Goal: Complete application form

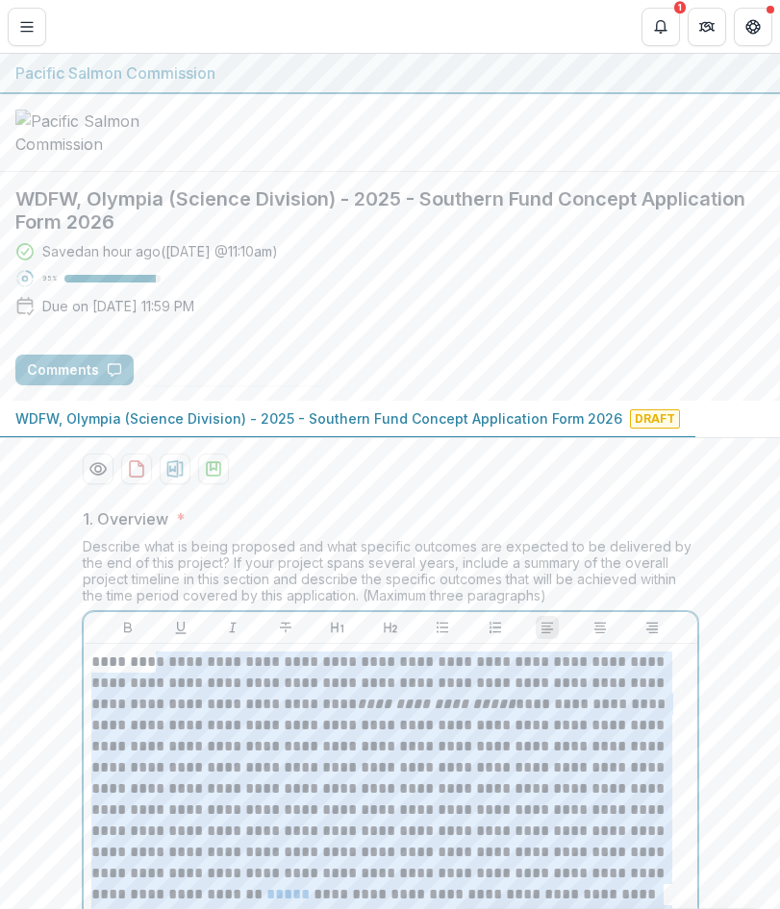
drag, startPoint x: 634, startPoint y: 811, endPoint x: 148, endPoint y: -26, distance: 968.4
click at [148, 0] on html "**********" at bounding box center [390, 454] width 780 height 909
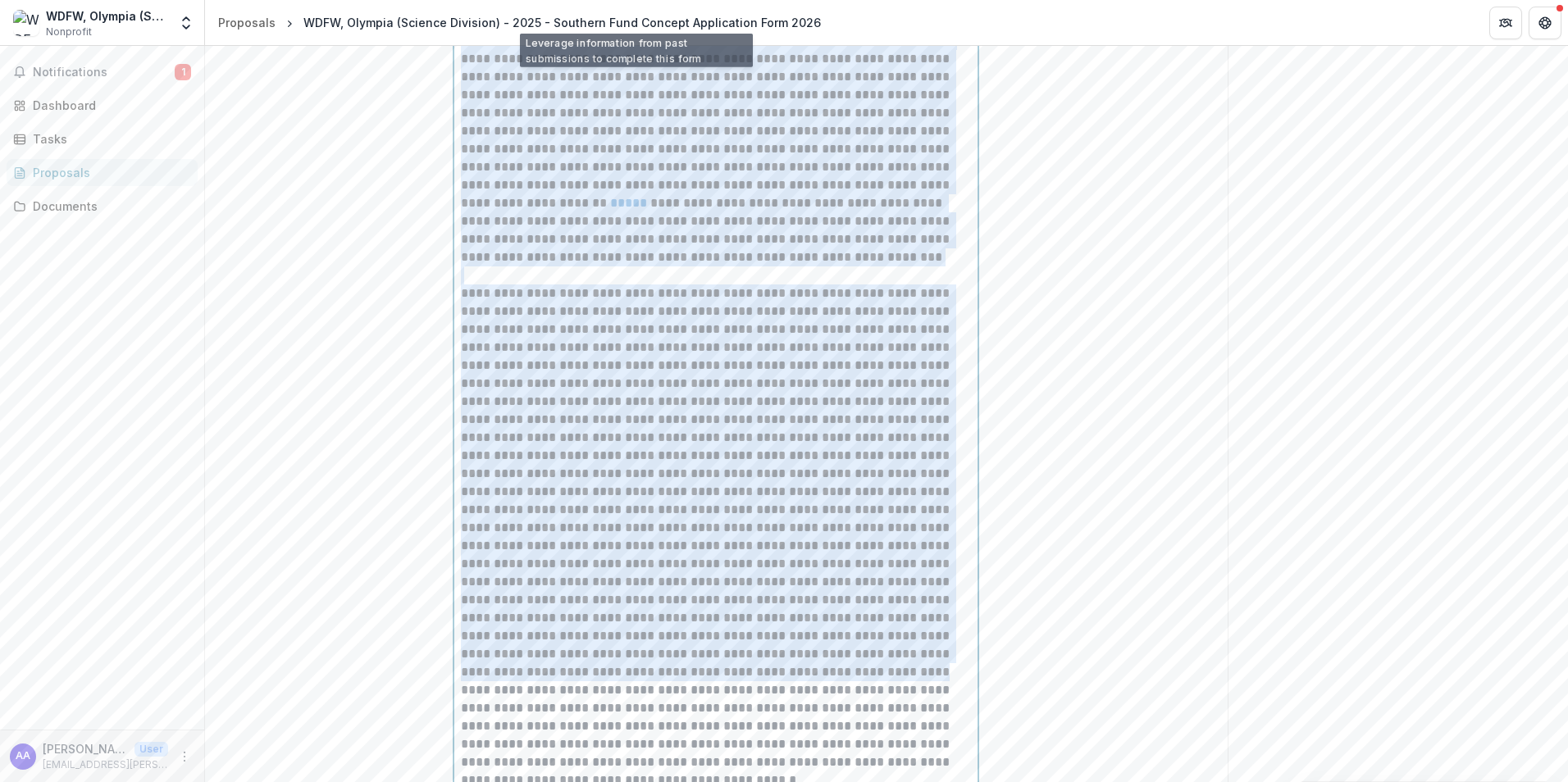
scroll to position [492, 0]
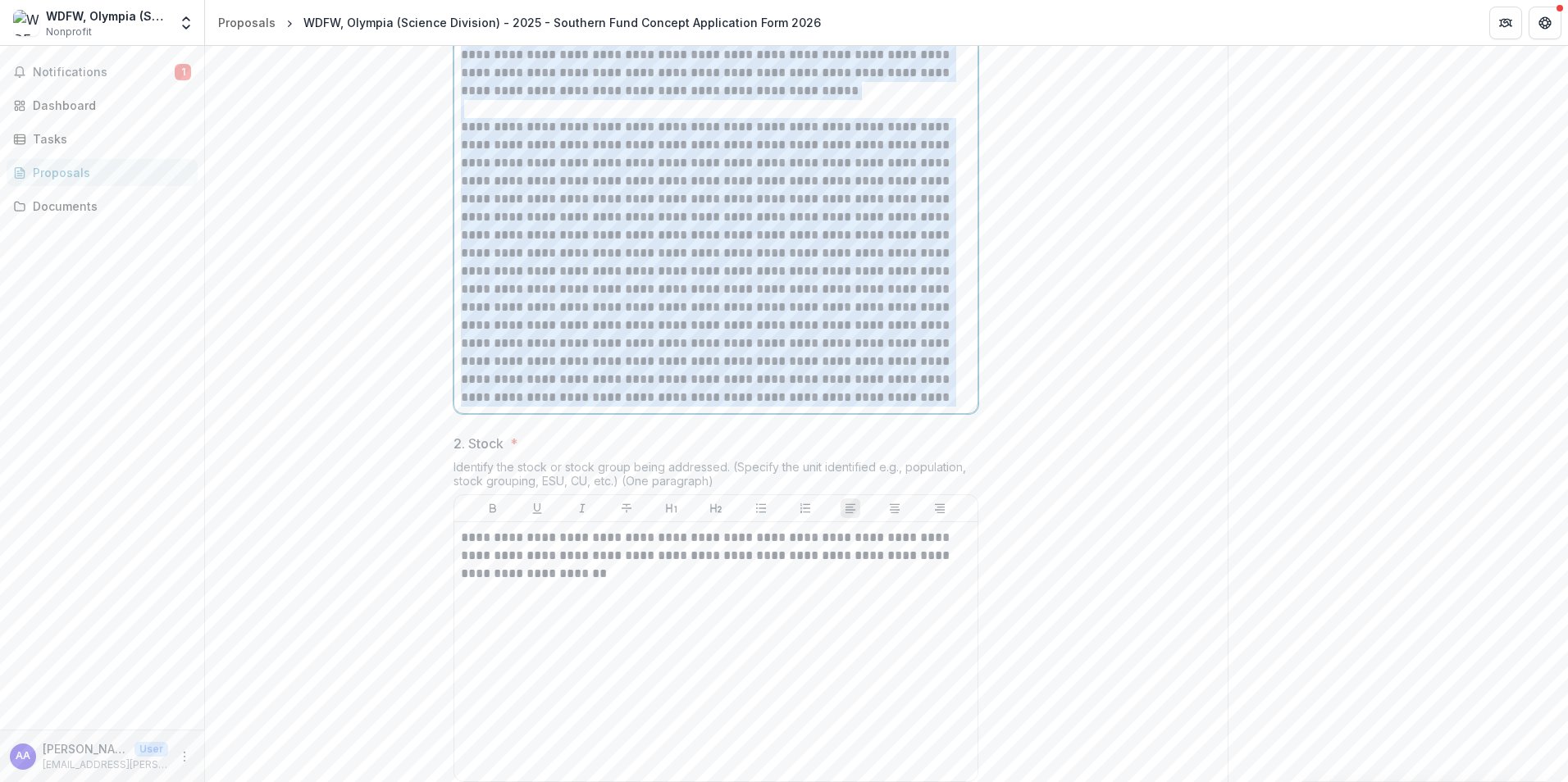
drag, startPoint x: 880, startPoint y: 507, endPoint x: 415, endPoint y: 112, distance: 610.1
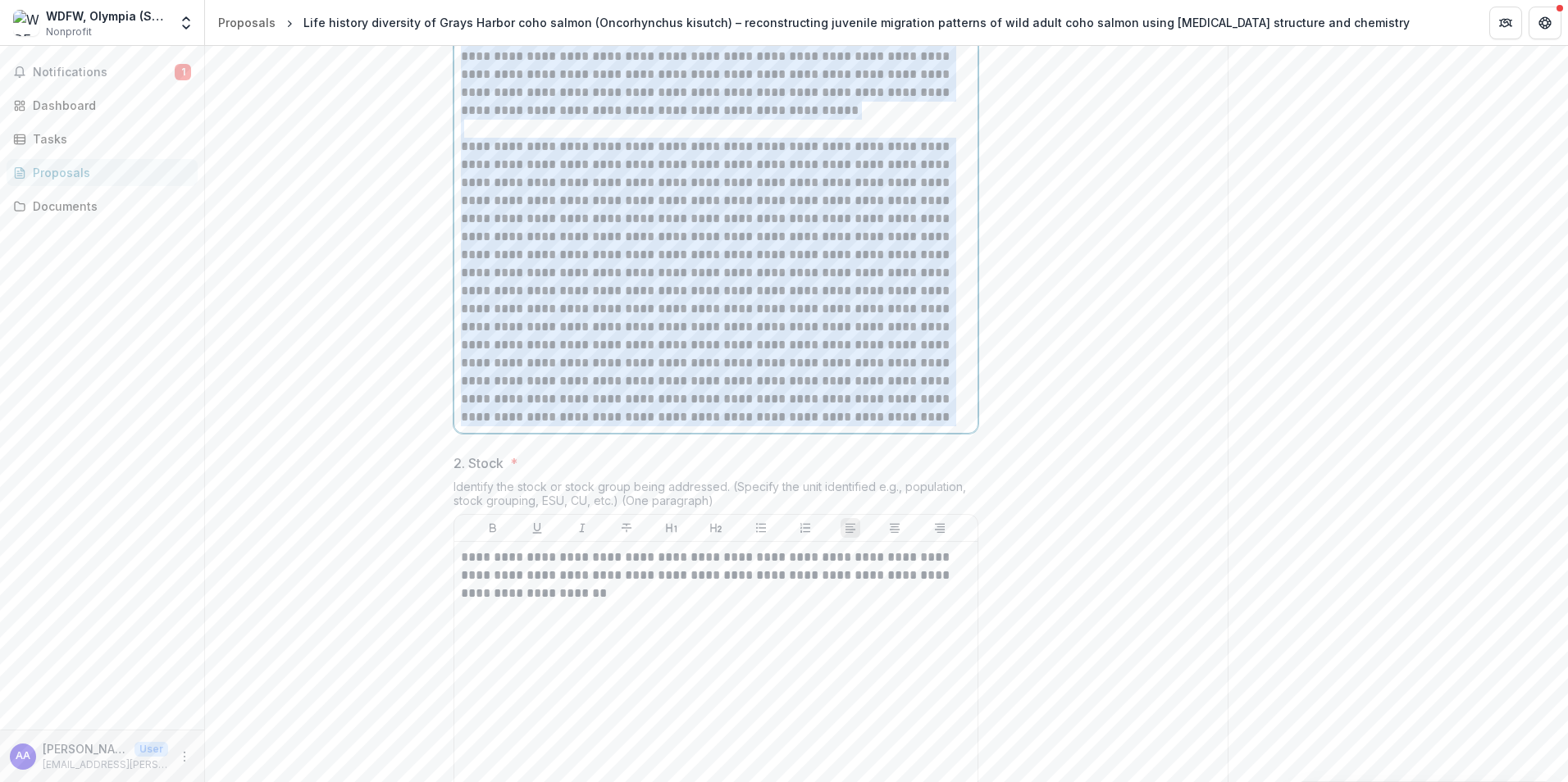
scroll to position [512, 0]
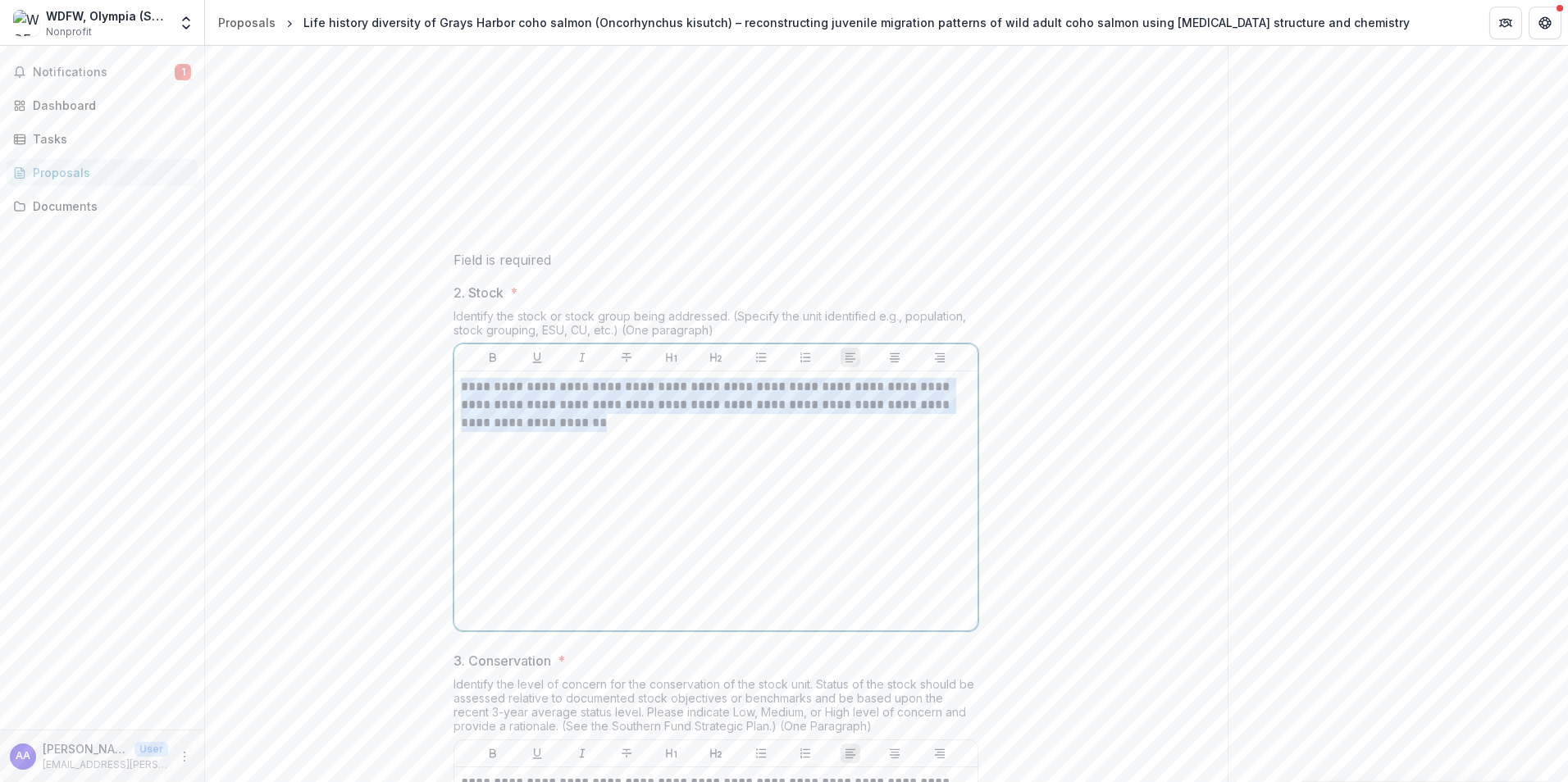
drag, startPoint x: 605, startPoint y: 542, endPoint x: 375, endPoint y: 496, distance: 234.6
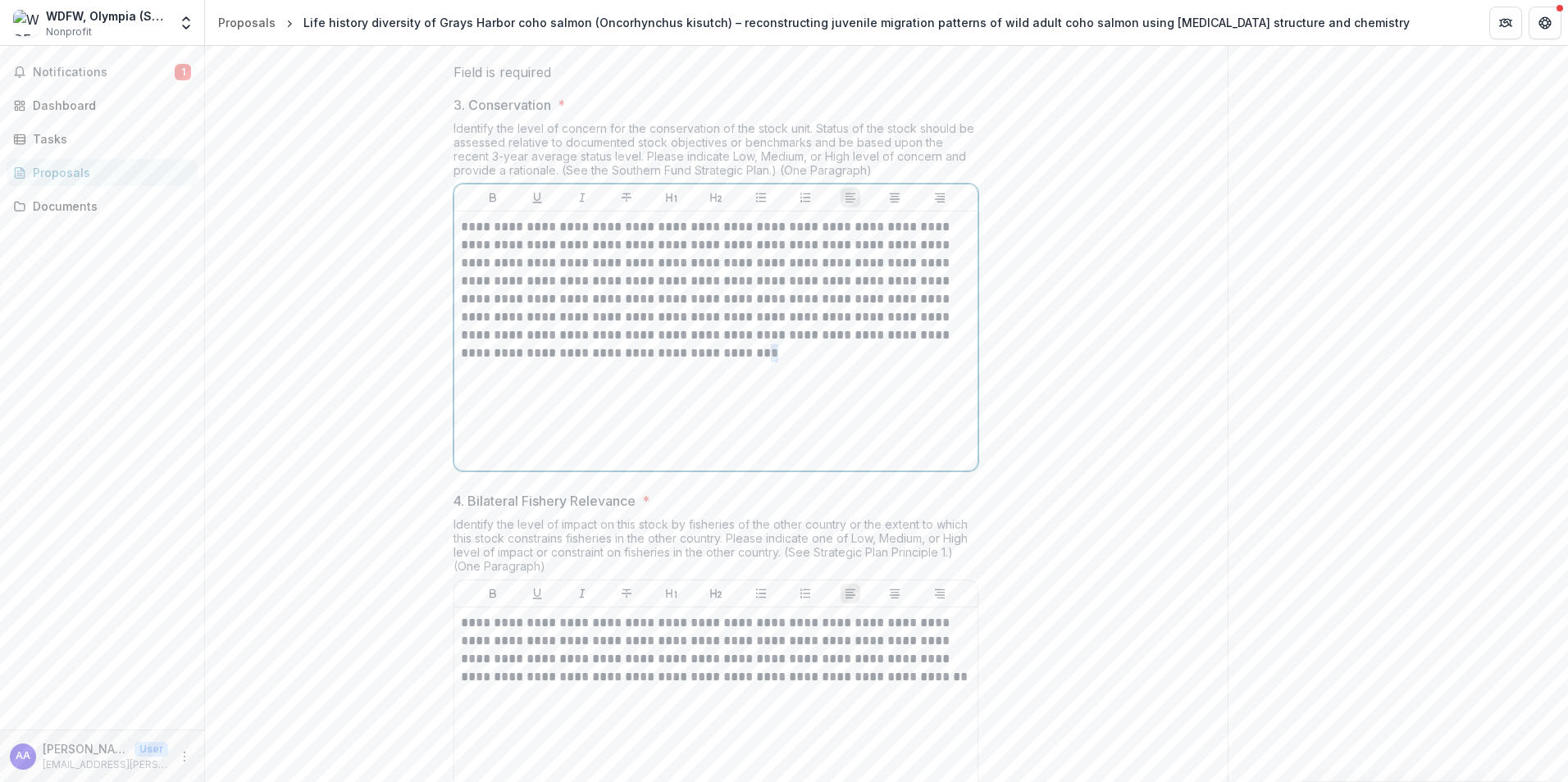
scroll to position [1103, 0]
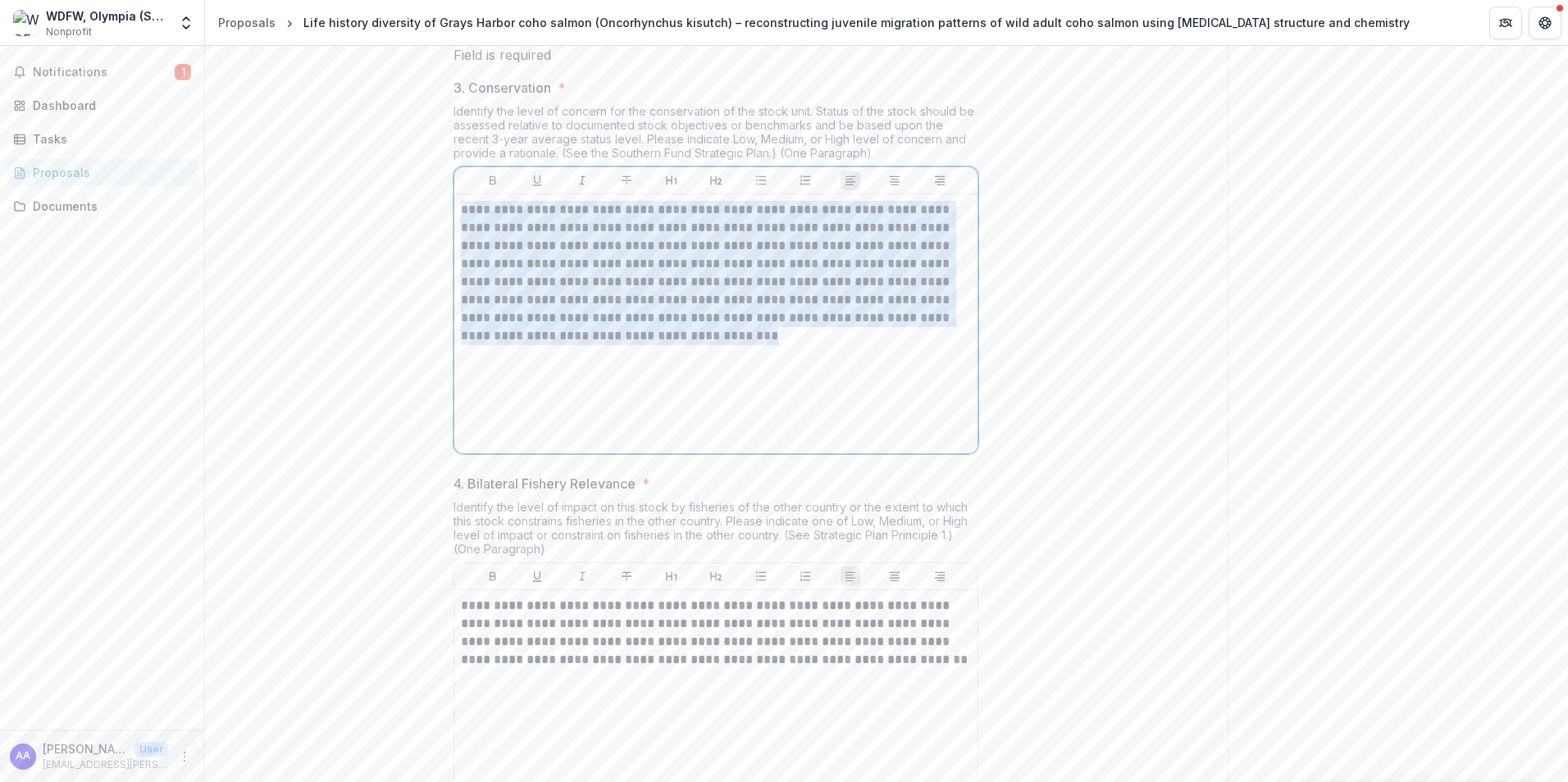
drag, startPoint x: 659, startPoint y: 498, endPoint x: 379, endPoint y: 312, distance: 336.1
click at [379, 312] on div "1. Overview * Describe what is being proposed and what specific outcomes are ex…" at bounding box center [716, 623] width 1023 height 2717
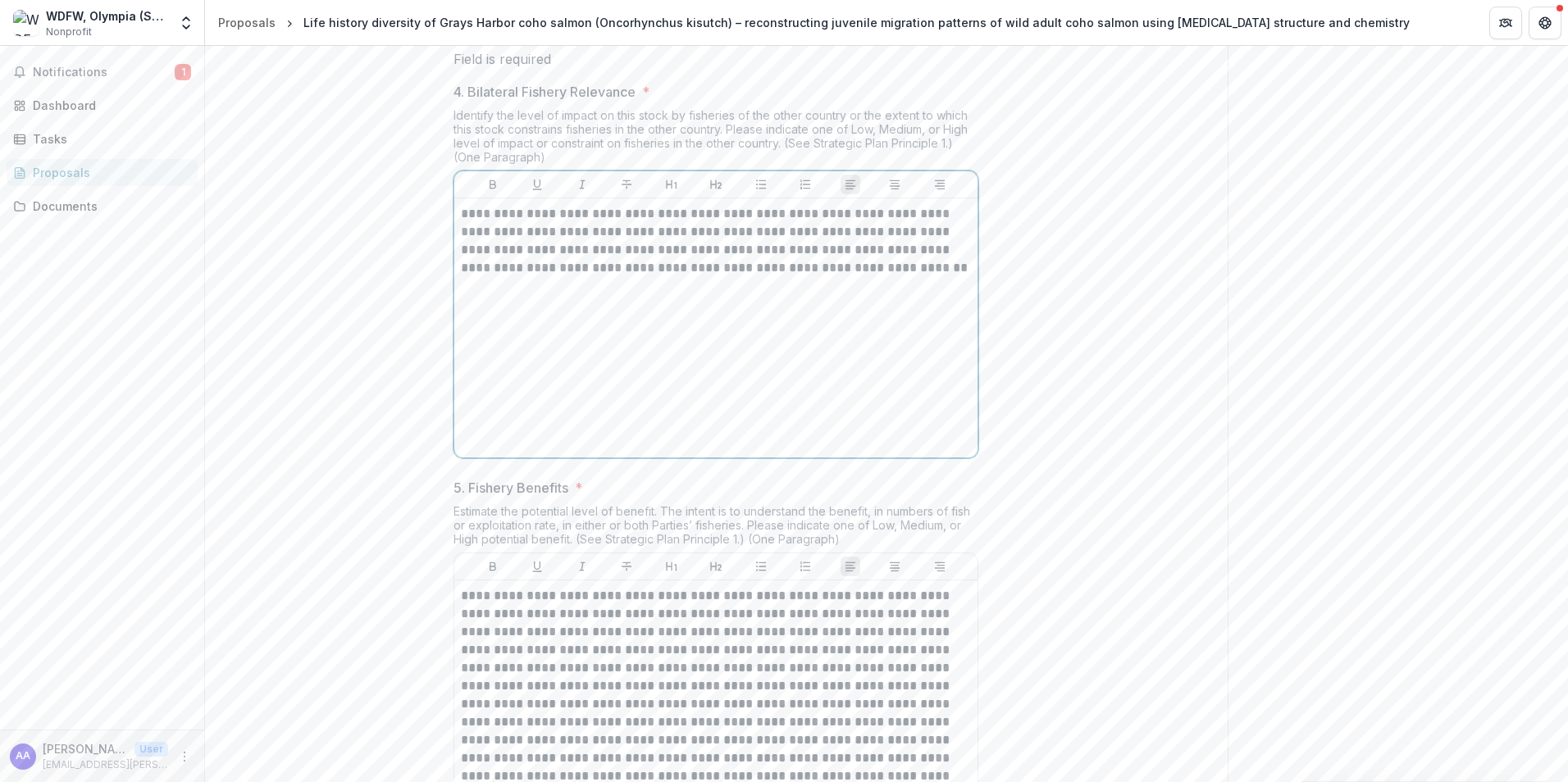
scroll to position [1530, 0]
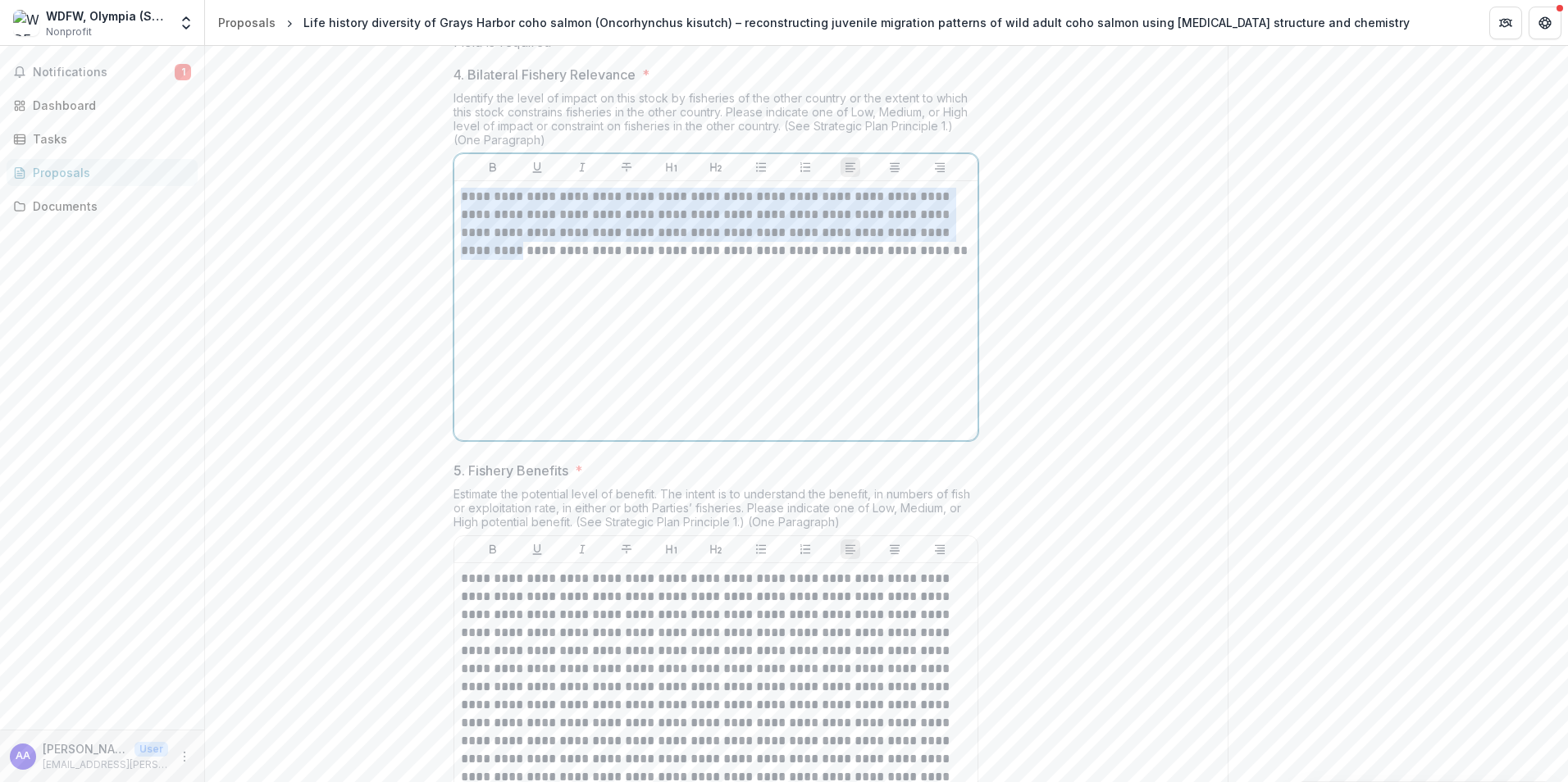
drag, startPoint x: 466, startPoint y: 366, endPoint x: 324, endPoint y: 292, distance: 160.1
click at [324, 292] on div "1. Overview * Describe what is being proposed and what specific outcomes are ex…" at bounding box center [716, 205] width 1023 height 2735
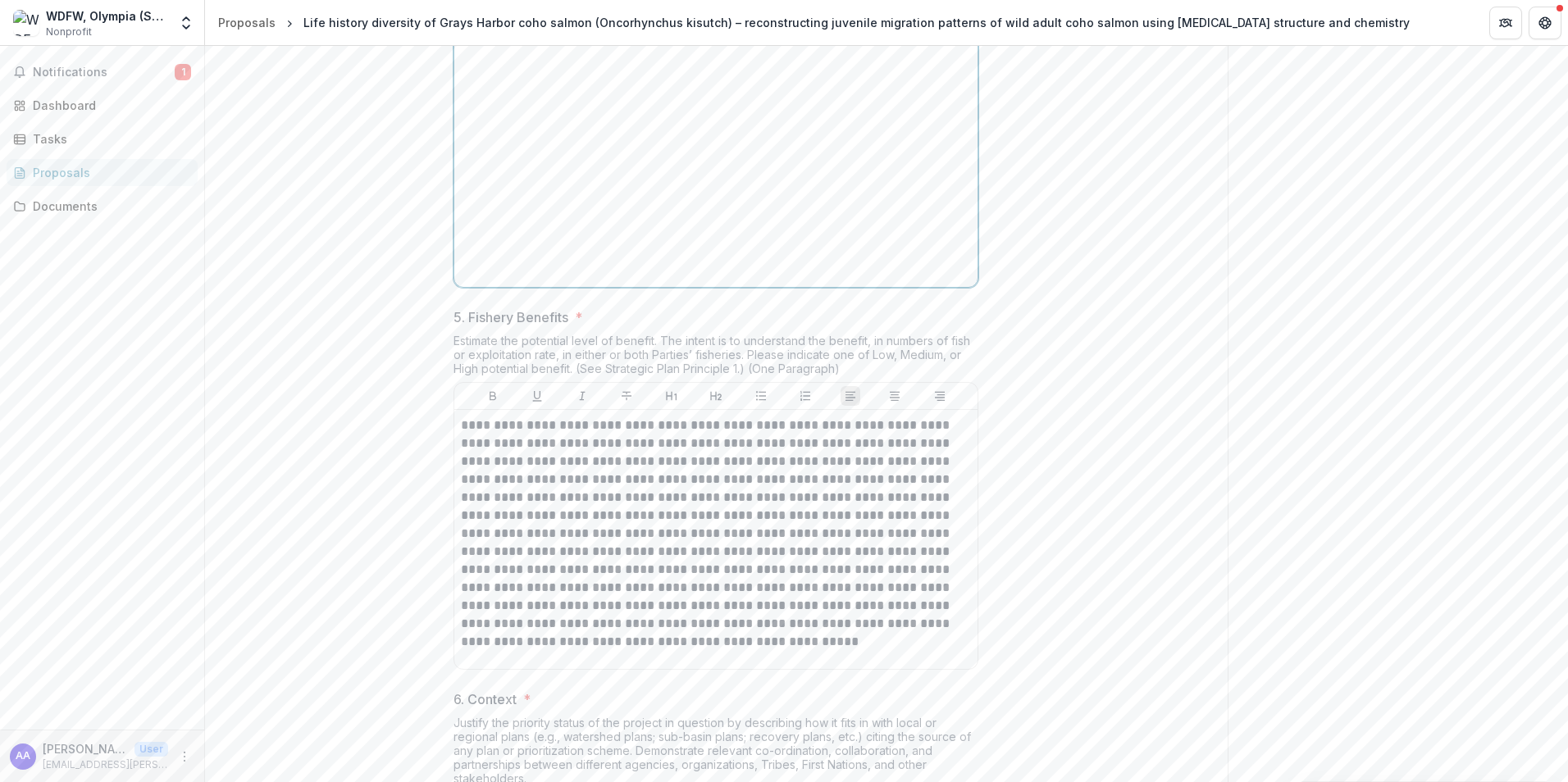
scroll to position [1857, 0]
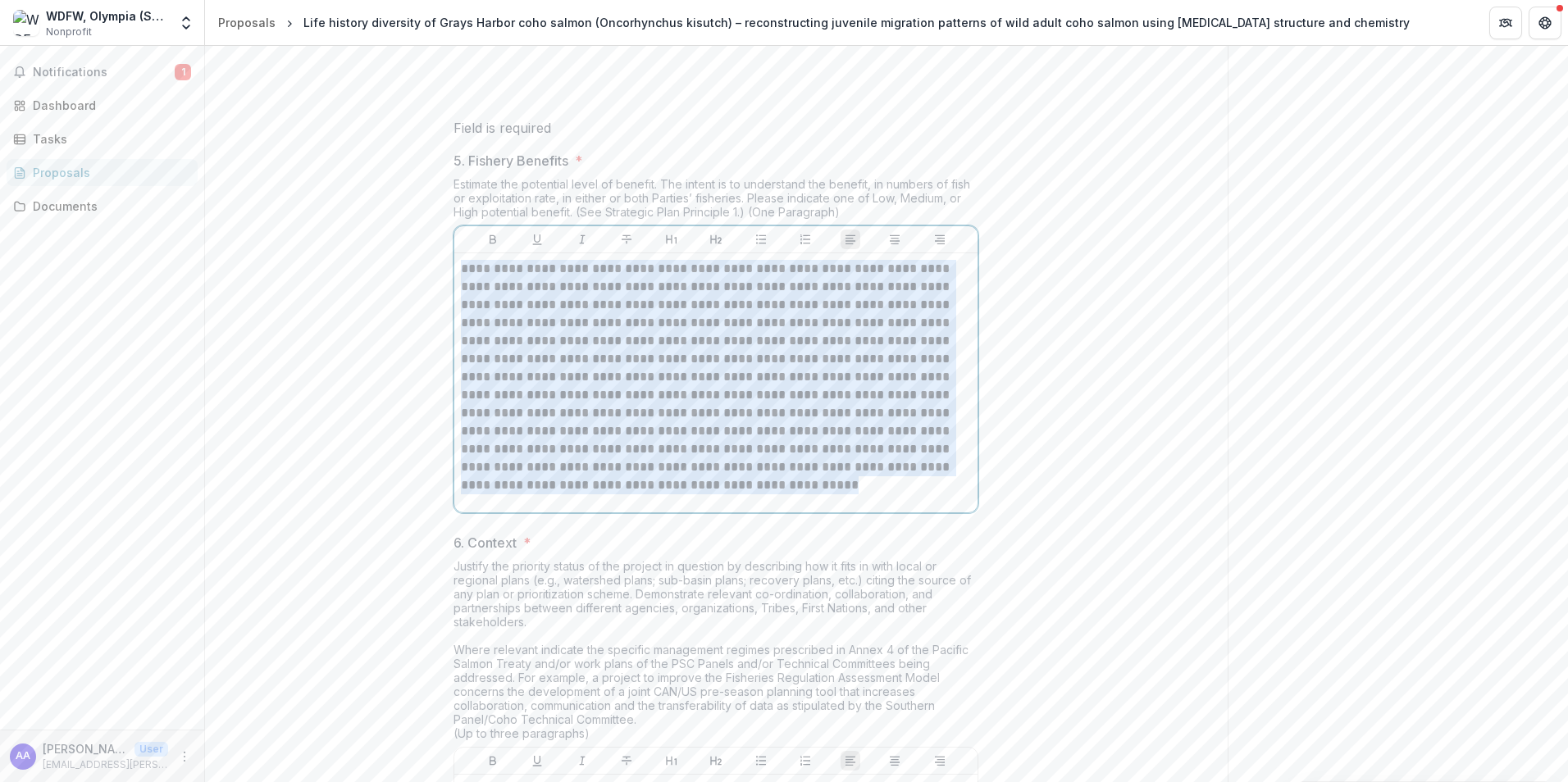
drag, startPoint x: 524, startPoint y: 601, endPoint x: 407, endPoint y: 388, distance: 243.0
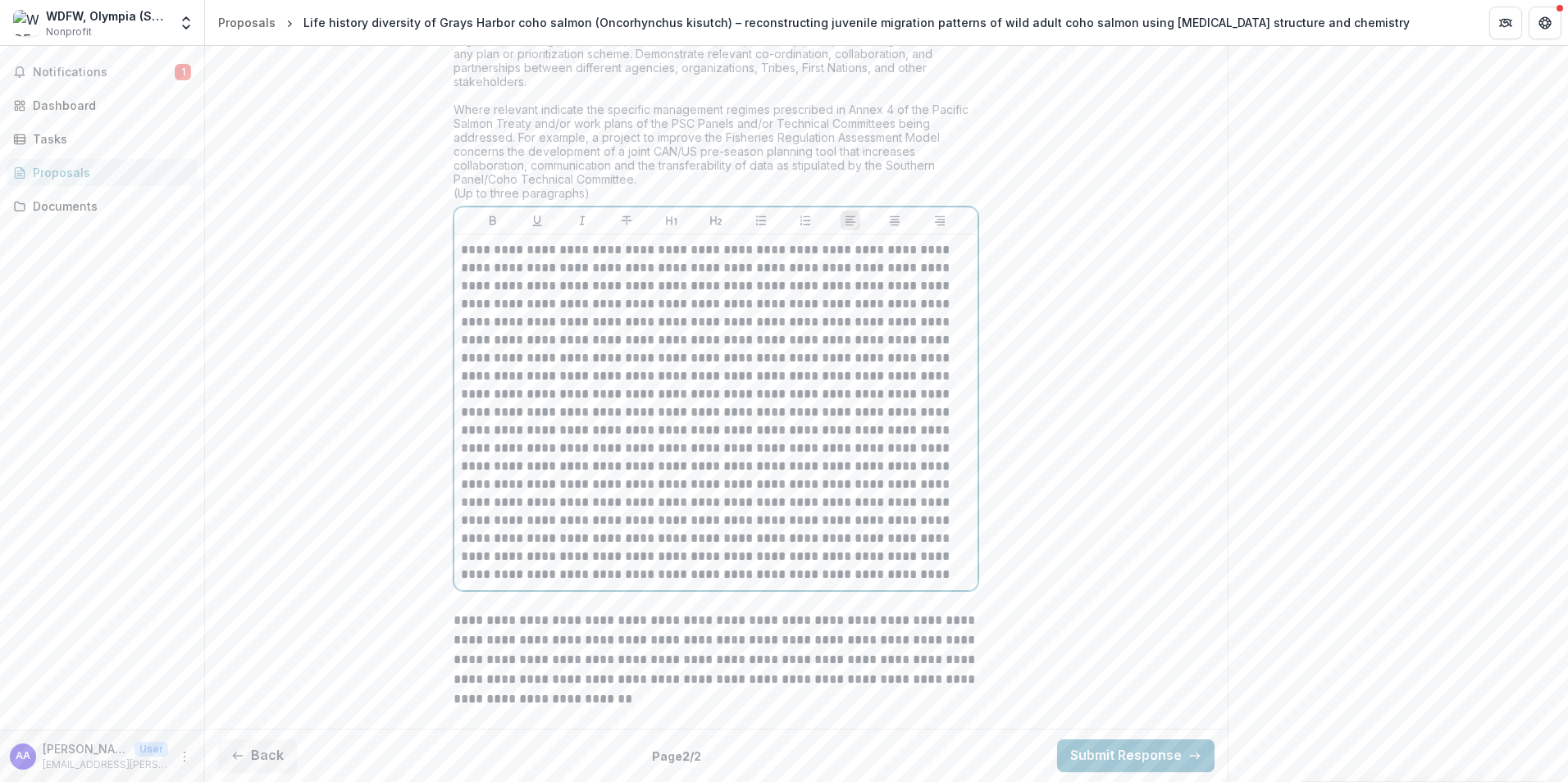
scroll to position [2537, 0]
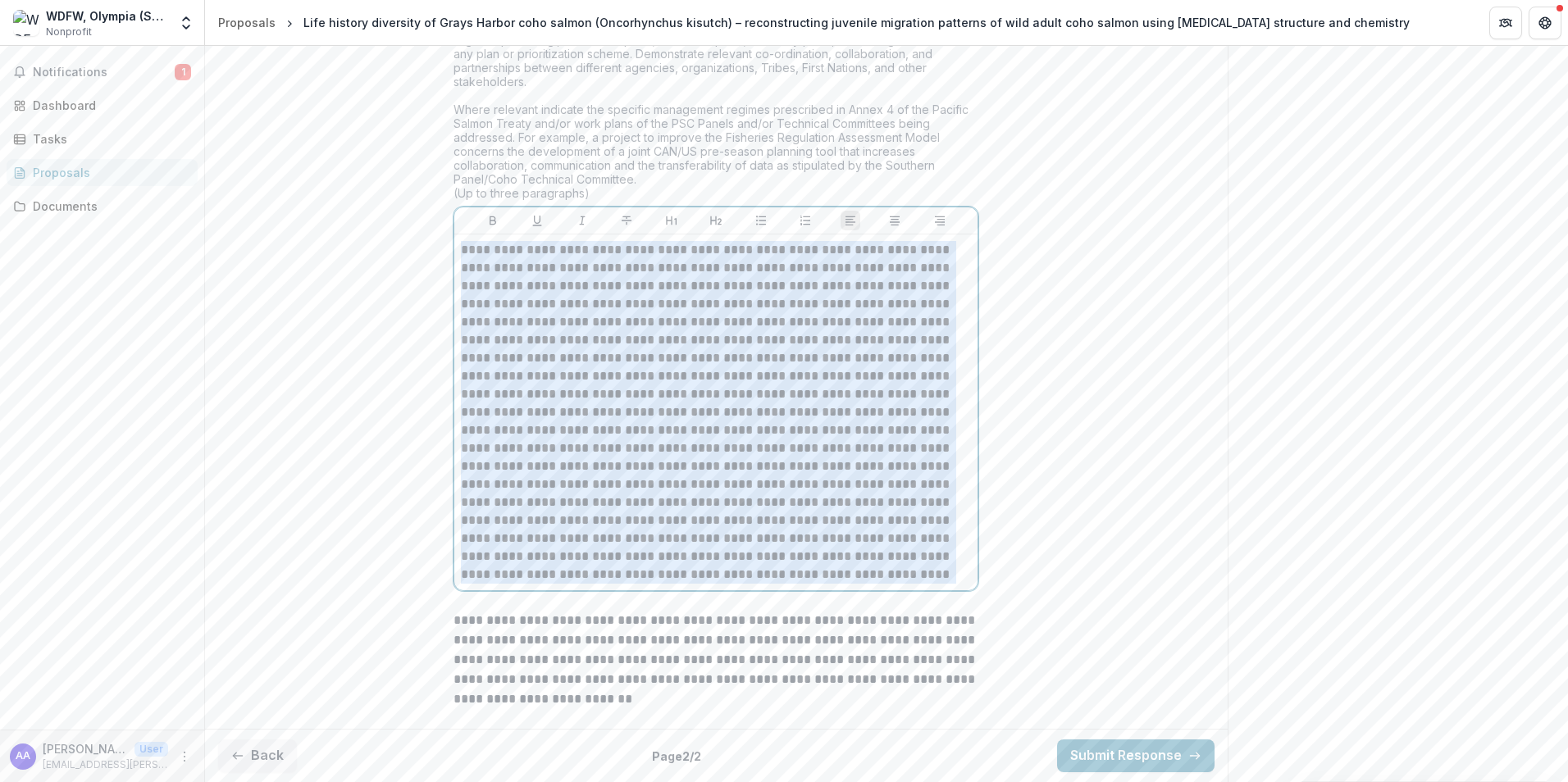
drag, startPoint x: 671, startPoint y: 576, endPoint x: 398, endPoint y: 242, distance: 431.4
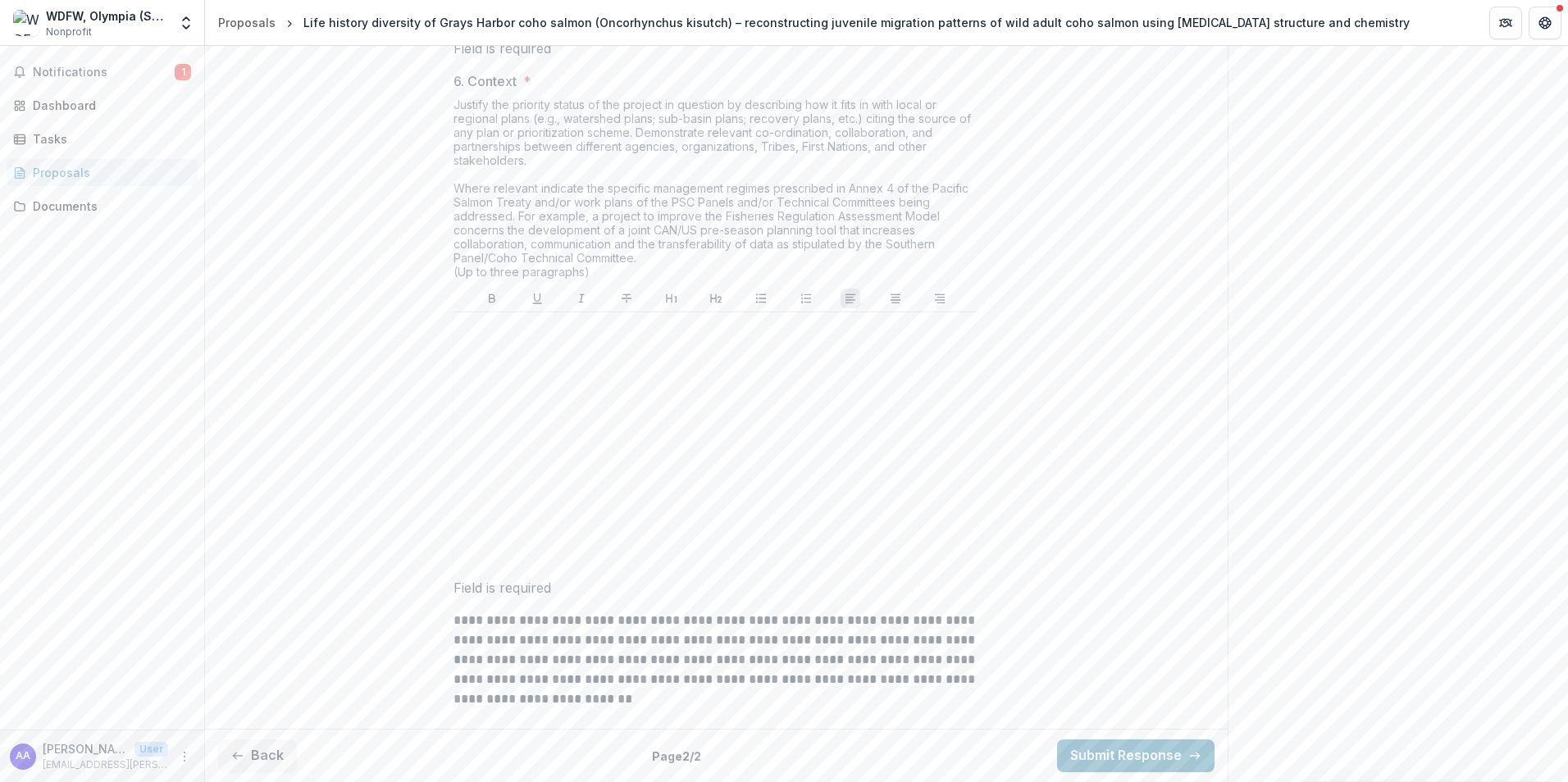
click at [265, 752] on button "Back" at bounding box center [258, 756] width 78 height 32
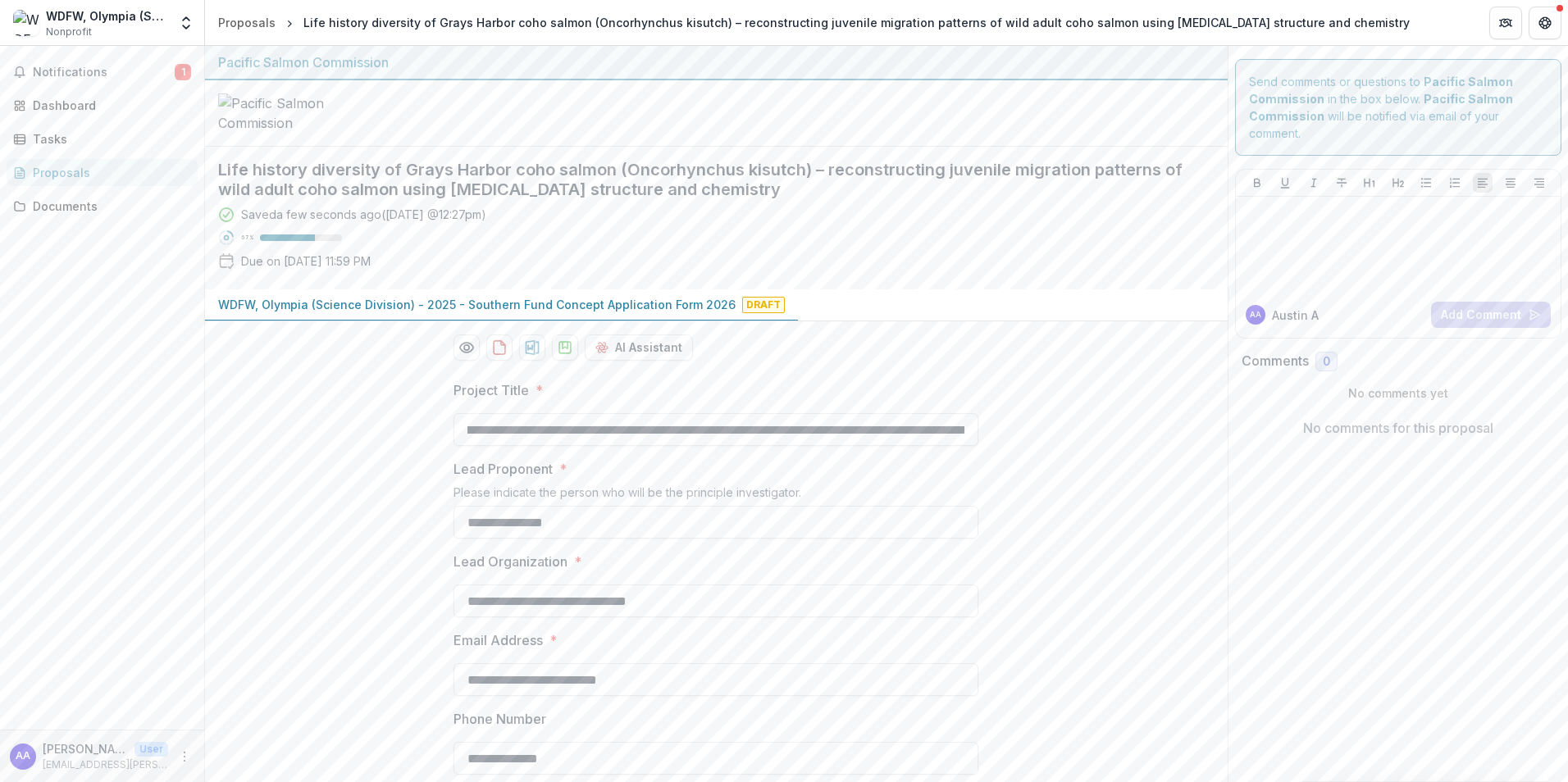
scroll to position [0, 632]
drag, startPoint x: 541, startPoint y: 553, endPoint x: 1003, endPoint y: 565, distance: 462.2
click at [838, 446] on input "**********" at bounding box center [716, 430] width 525 height 32
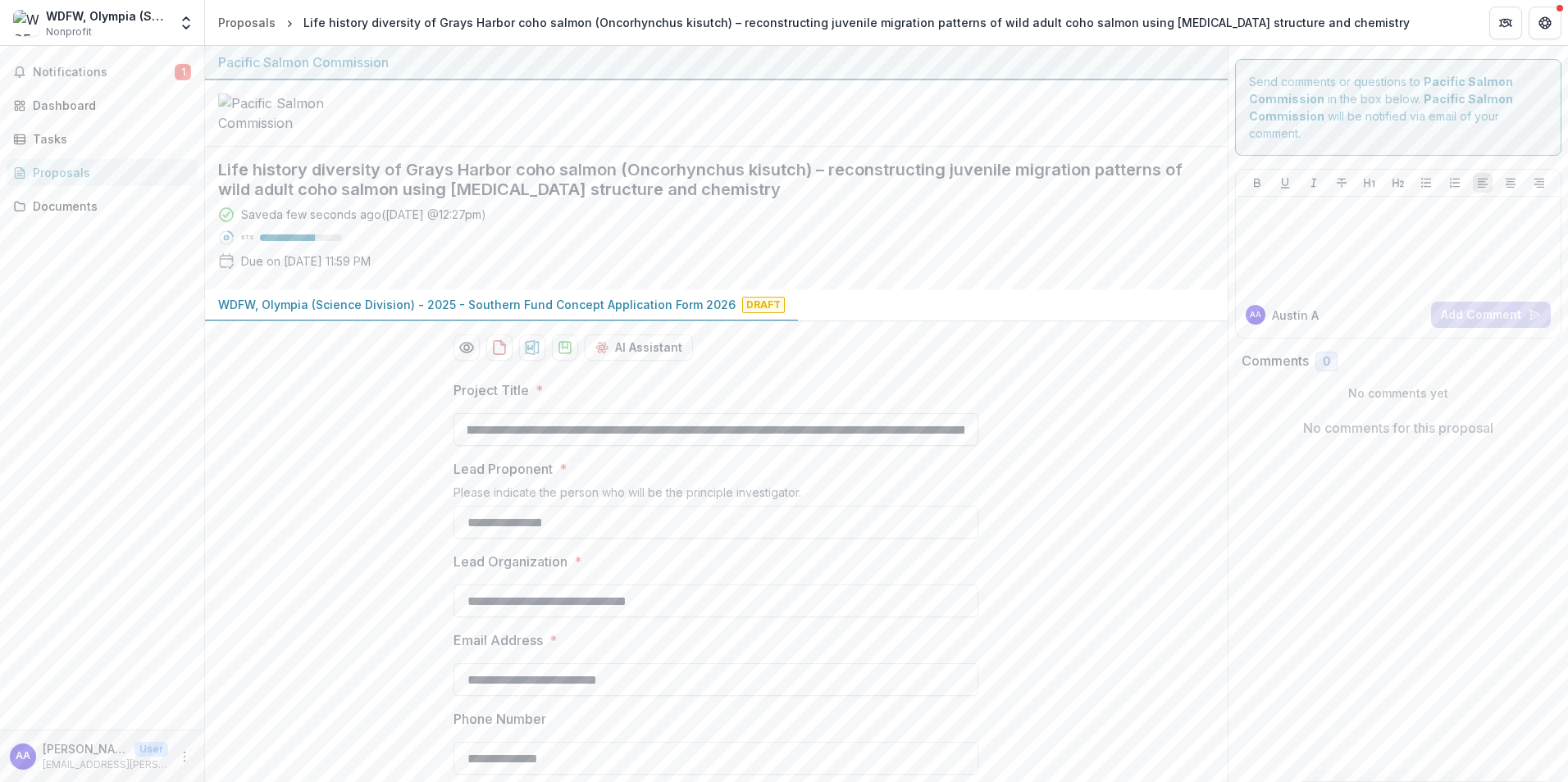
drag, startPoint x: 693, startPoint y: 559, endPoint x: 772, endPoint y: 555, distance: 79.1
click at [772, 446] on input "**********" at bounding box center [716, 430] width 525 height 32
click at [679, 446] on input "**********" at bounding box center [716, 430] width 525 height 32
drag, startPoint x: 729, startPoint y: 553, endPoint x: 1008, endPoint y: 557, distance: 279.0
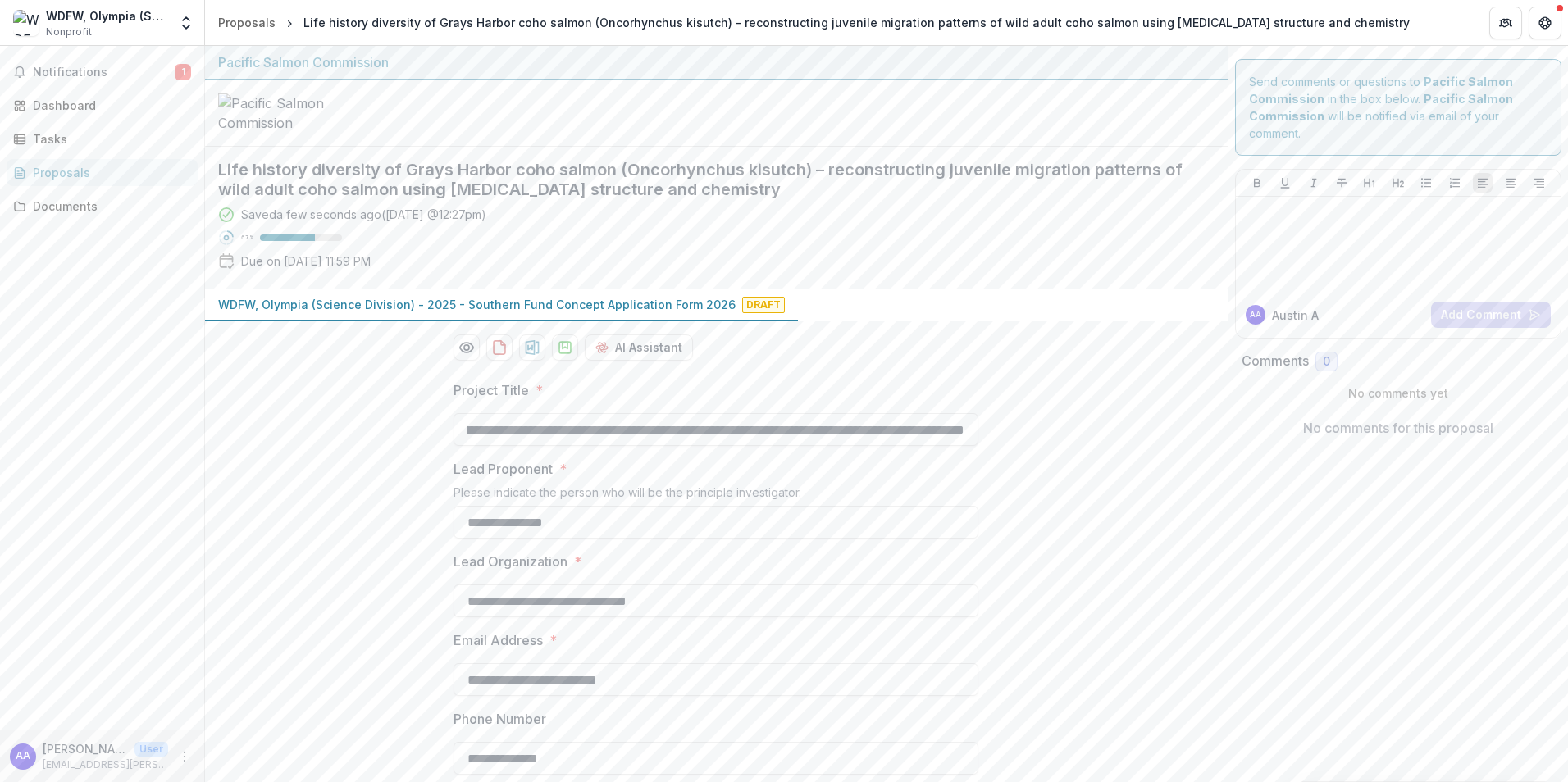
drag, startPoint x: 1085, startPoint y: 547, endPoint x: 1154, endPoint y: 547, distance: 69.0
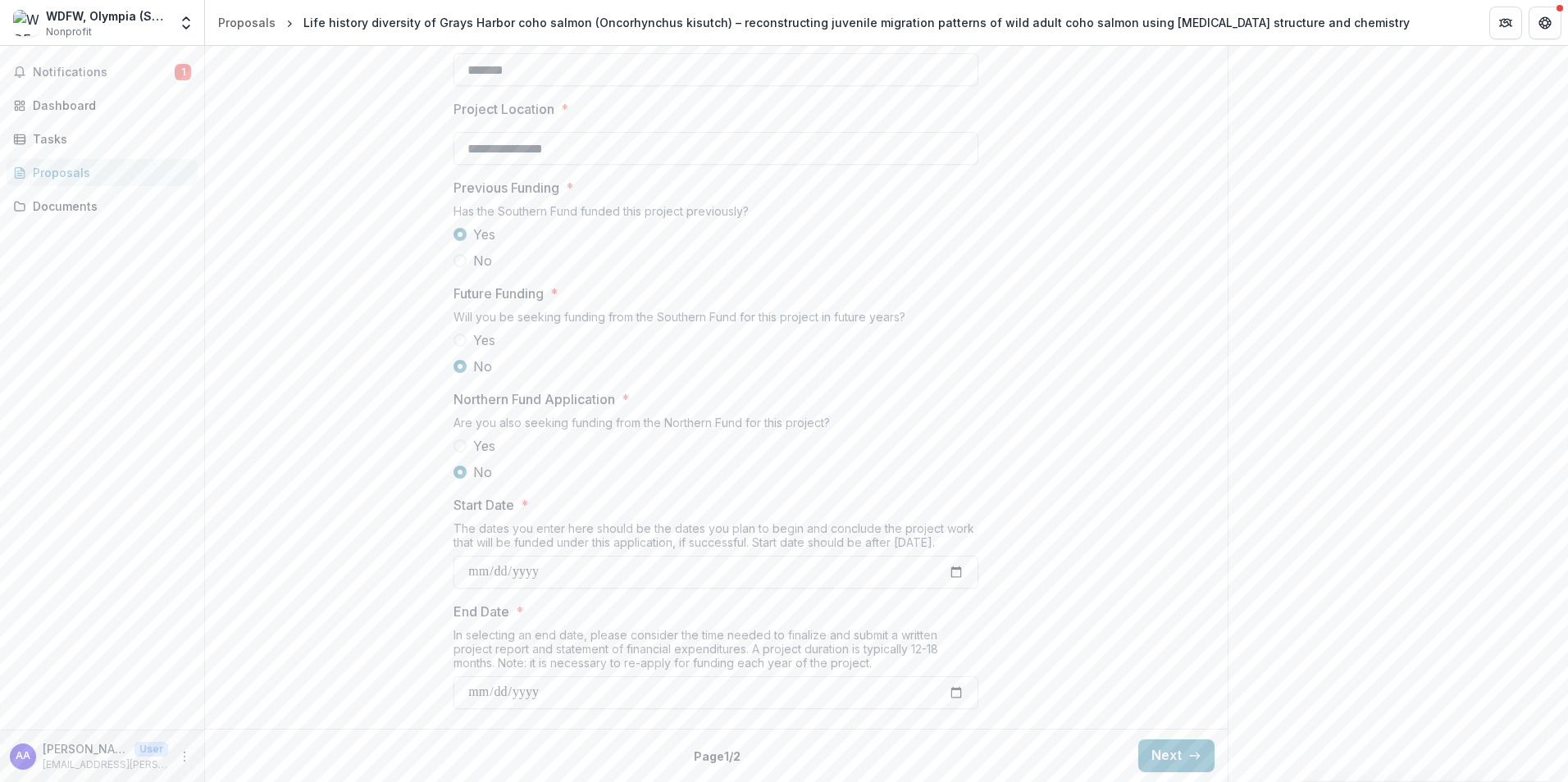
scroll to position [1631, 0]
click at [1188, 748] on button "Next" at bounding box center [1176, 756] width 76 height 32
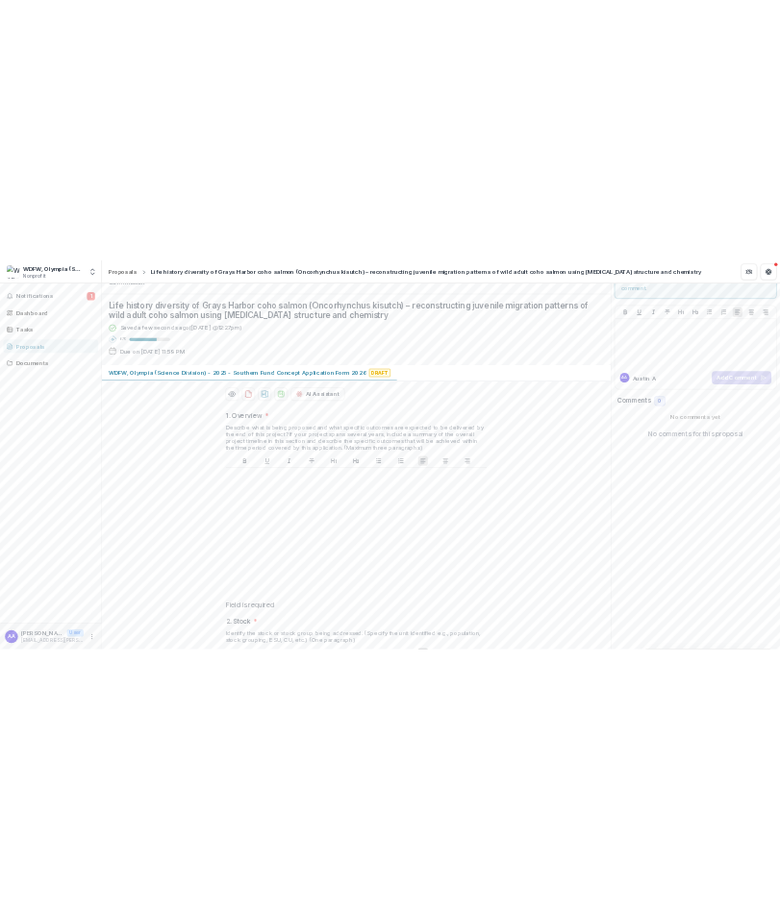
scroll to position [288, 0]
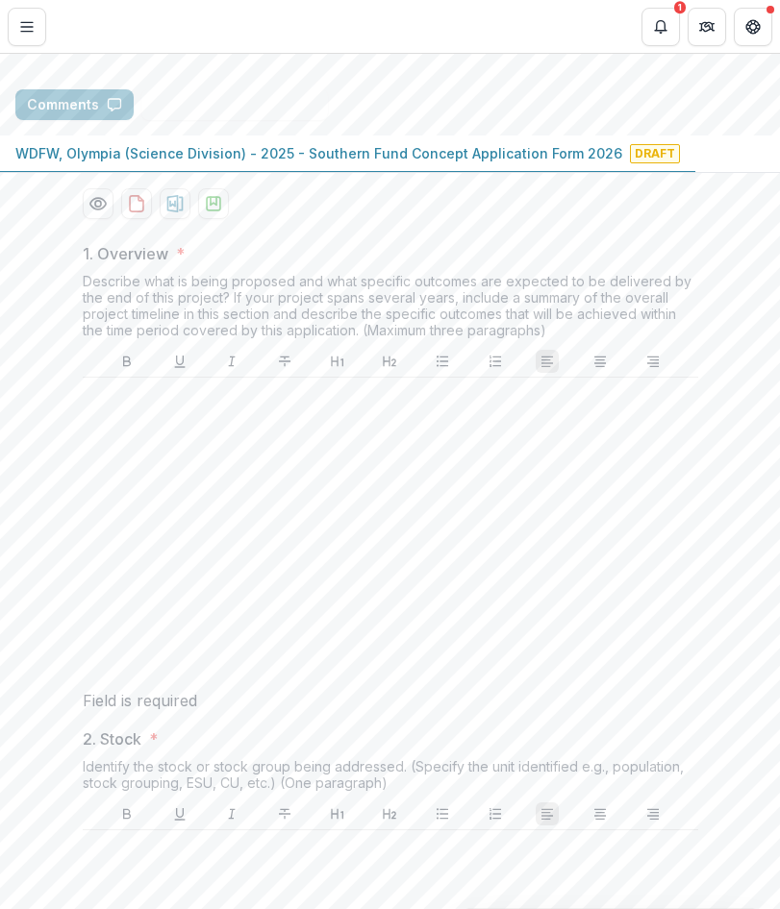
click at [273, 585] on div at bounding box center [390, 530] width 600 height 288
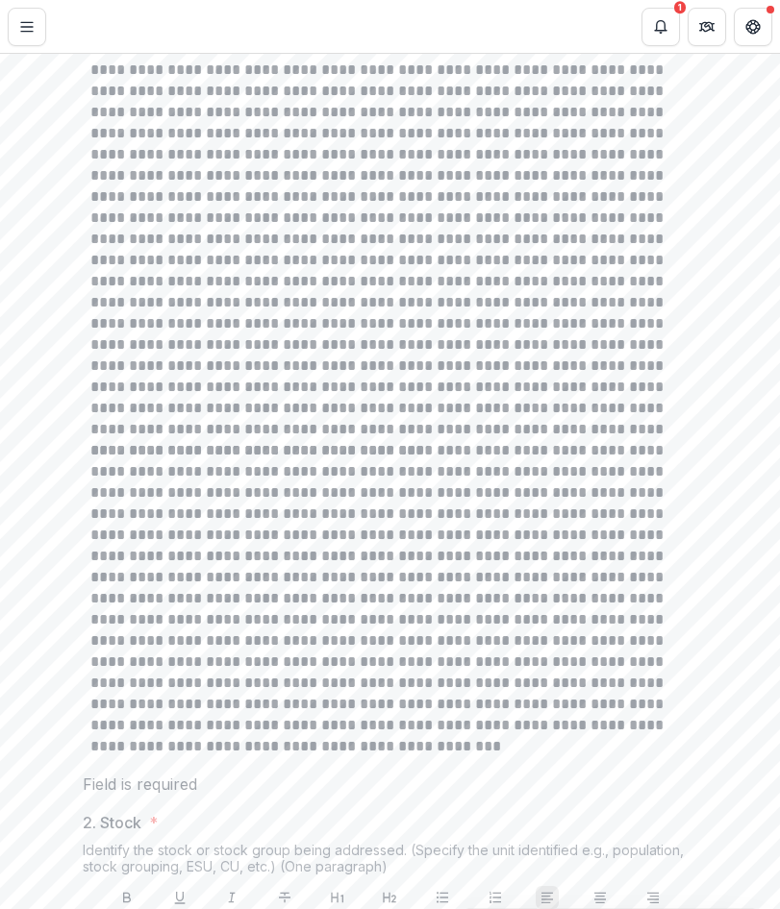
click at [389, 440] on p at bounding box center [389, 176] width 598 height 529
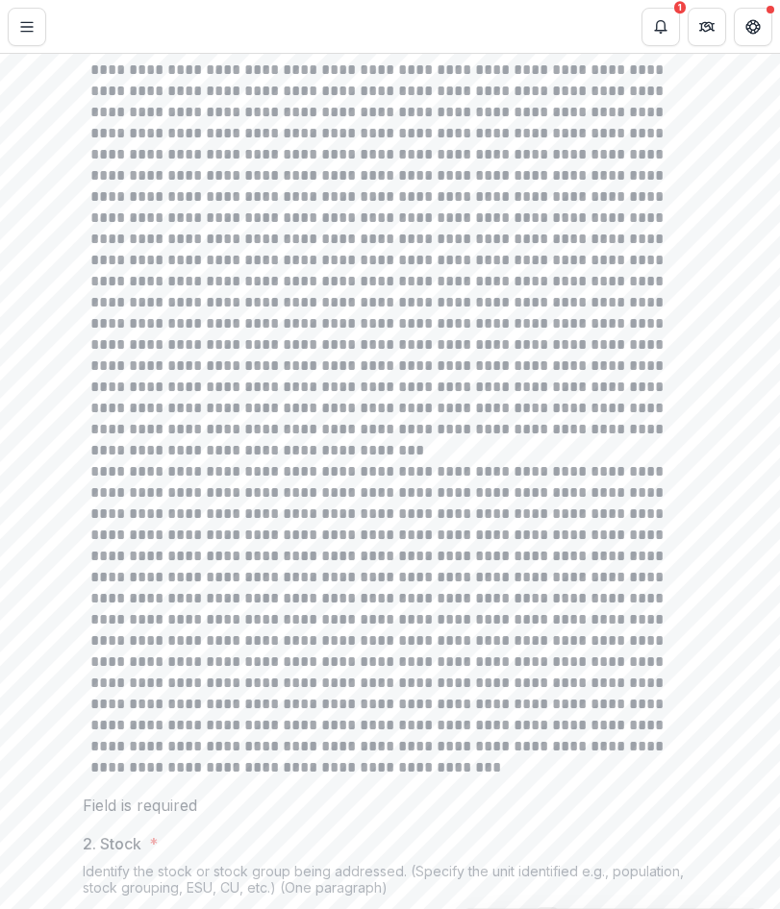
scroll to position [482, 0]
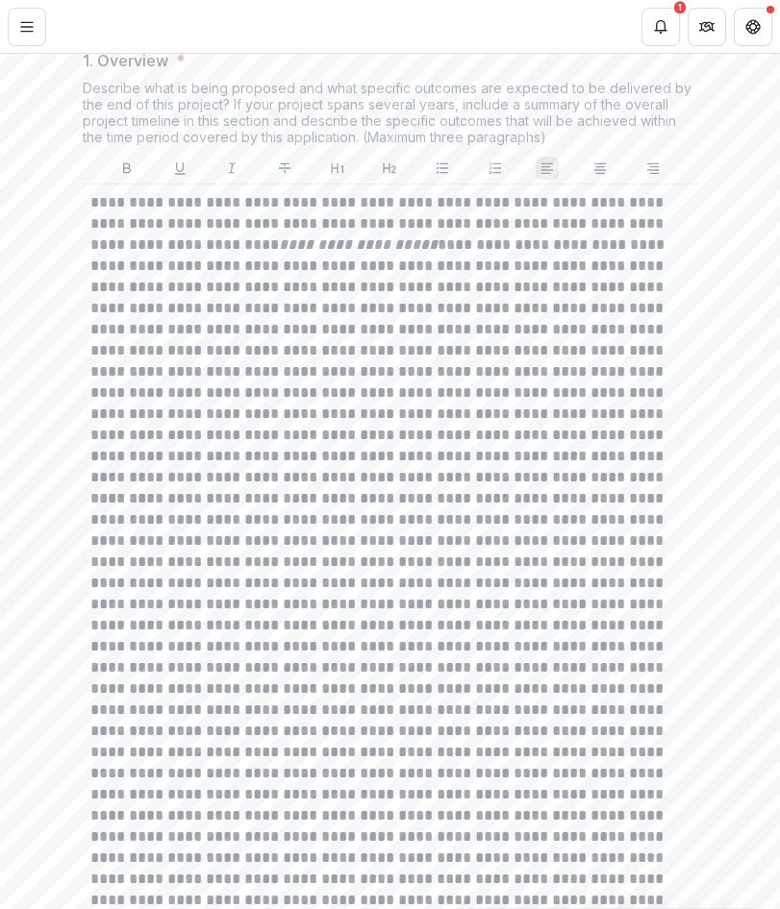
click at [399, 488] on p "**********" at bounding box center [389, 340] width 598 height 296
click at [350, 488] on p "**********" at bounding box center [389, 340] width 598 height 296
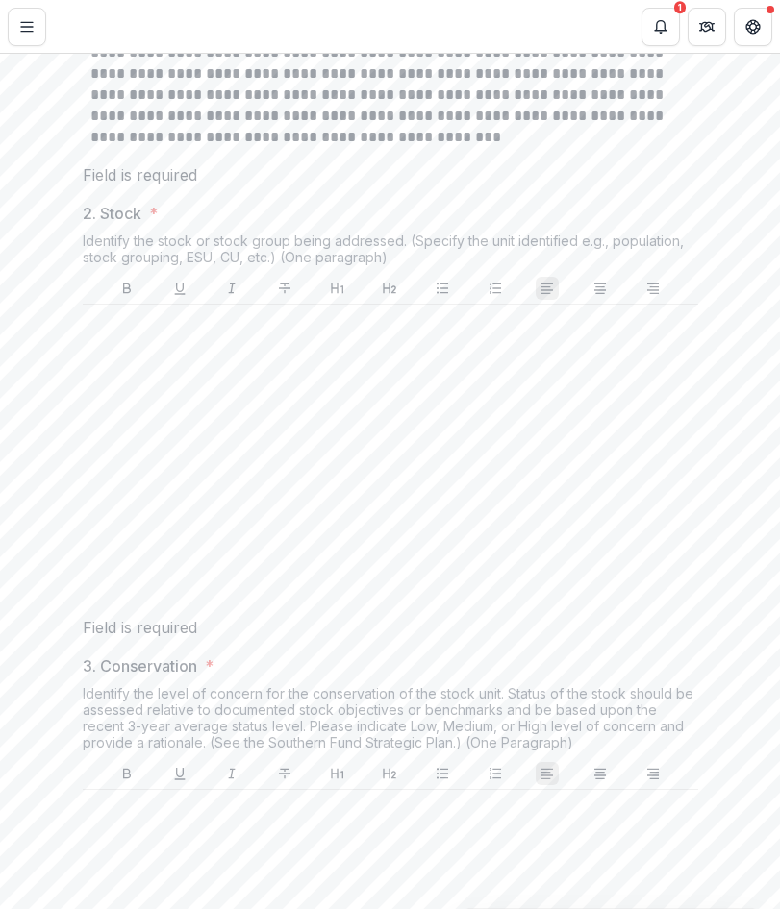
scroll to position [1731, 0]
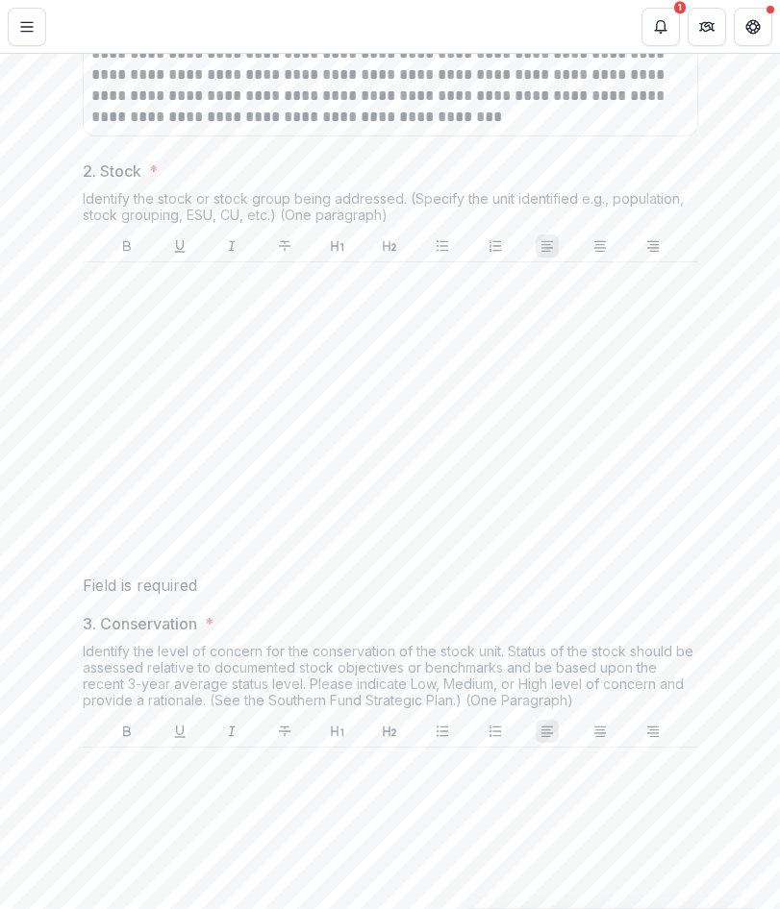
click at [268, 476] on div at bounding box center [390, 414] width 600 height 288
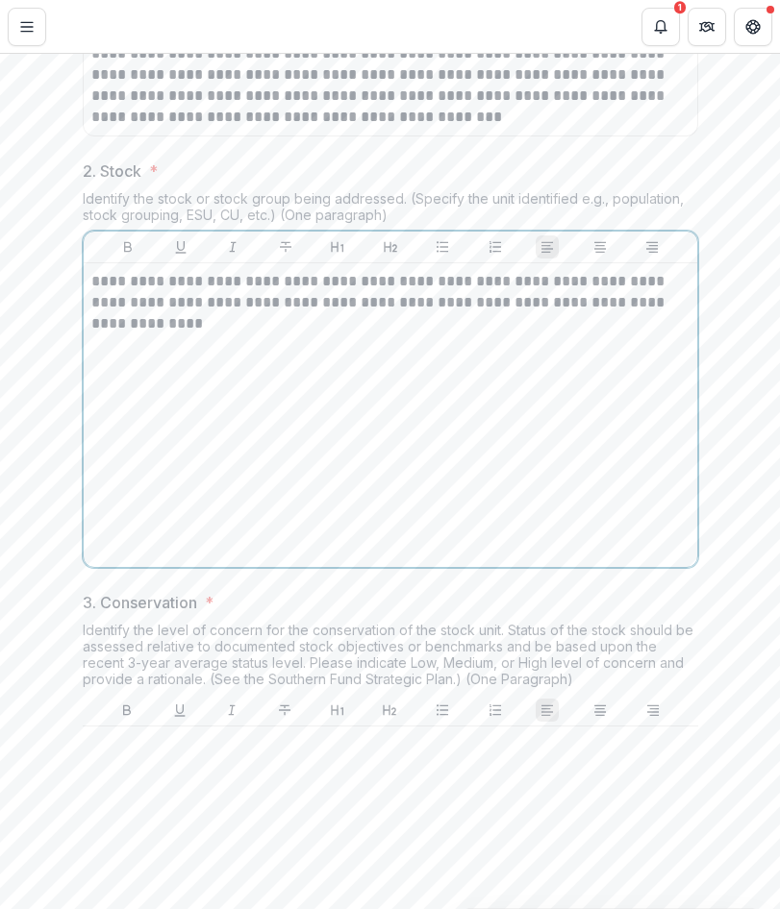
click at [289, 560] on div "**********" at bounding box center [390, 415] width 598 height 288
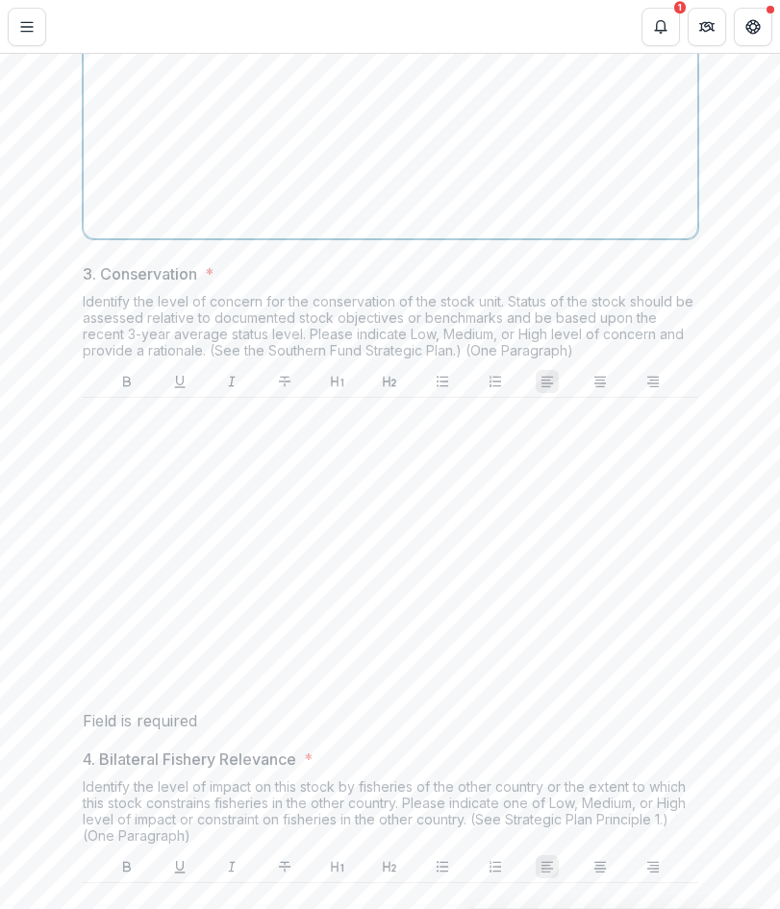
scroll to position [2212, 0]
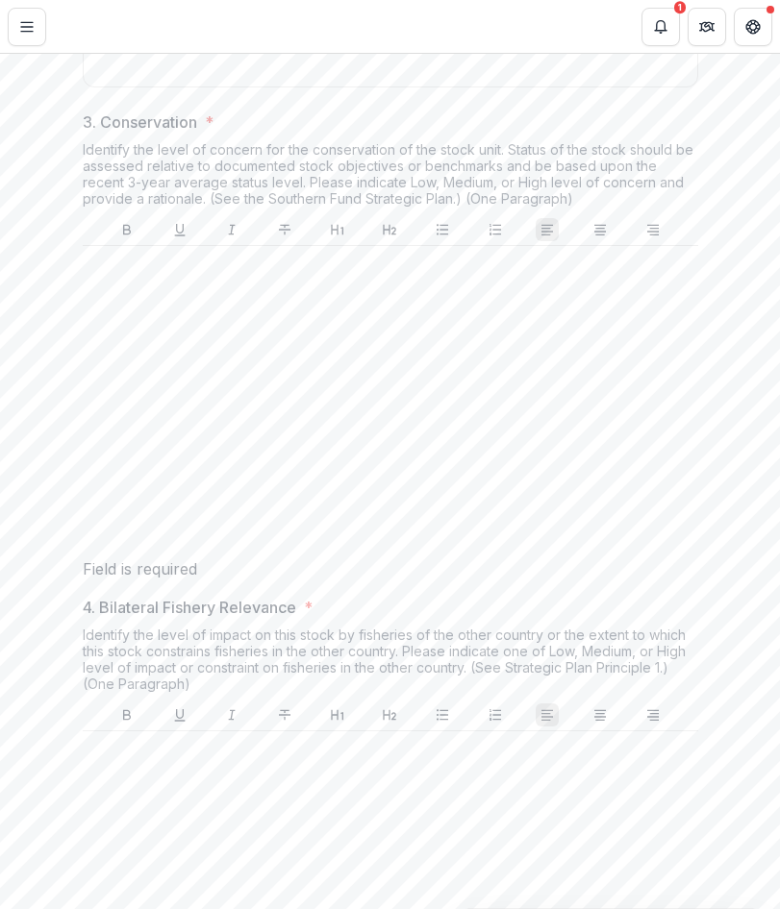
click at [162, 509] on div at bounding box center [390, 398] width 600 height 288
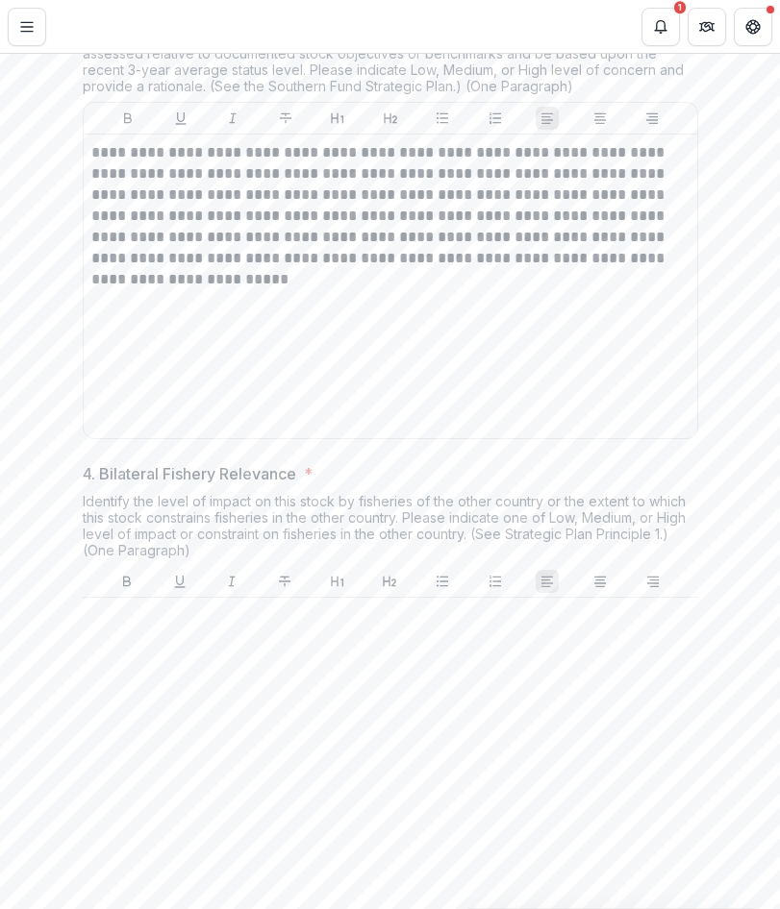
scroll to position [2693, 0]
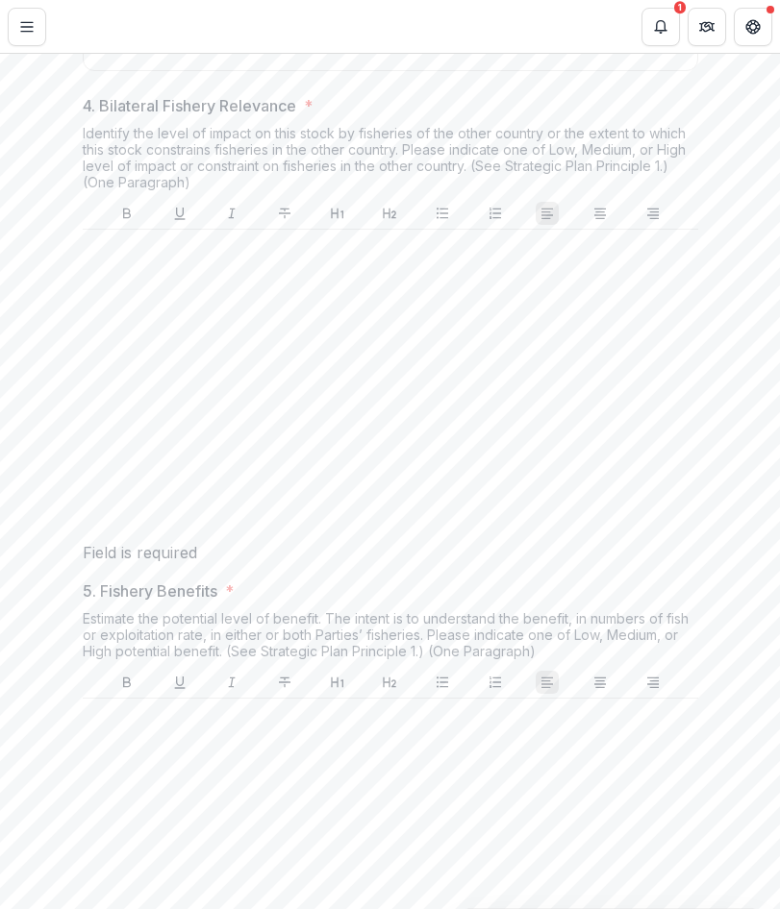
click at [175, 526] on div at bounding box center [390, 381] width 600 height 288
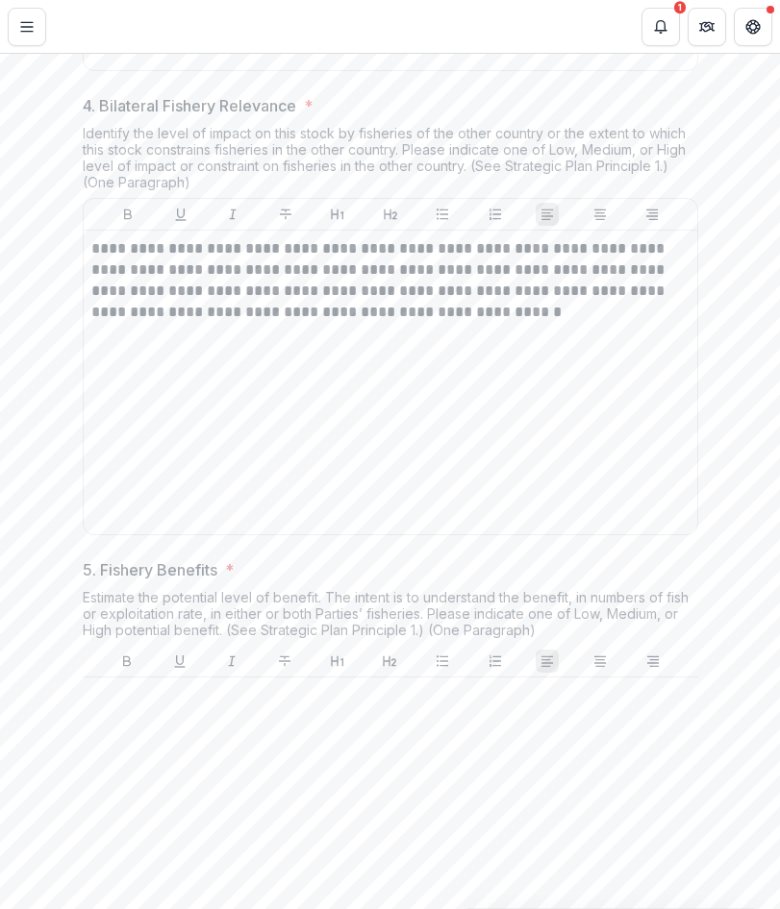
scroll to position [2981, 0]
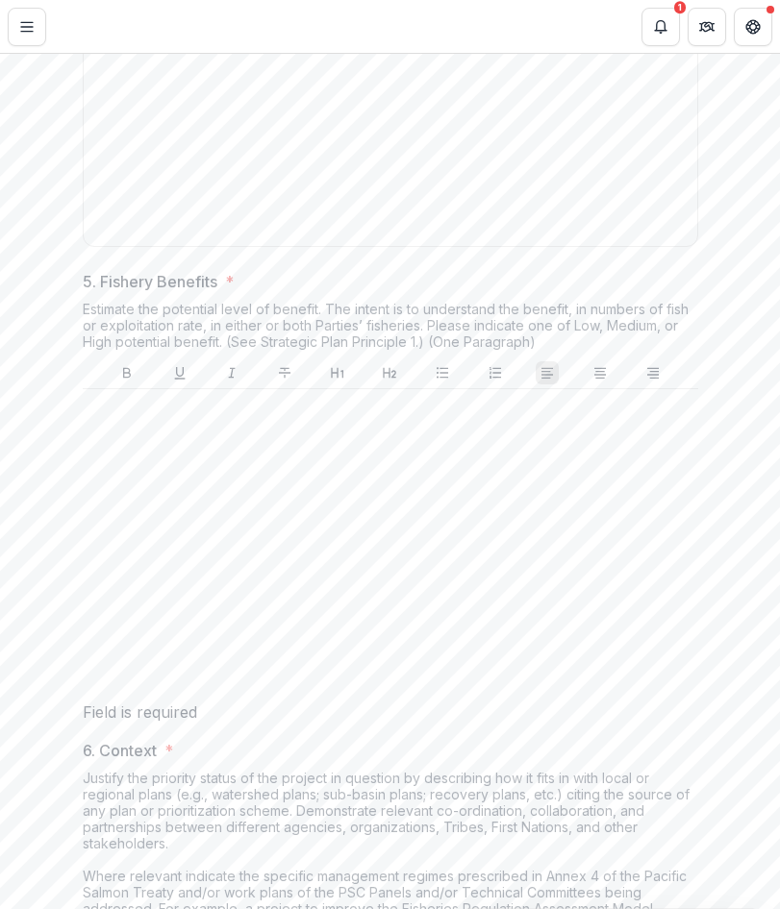
click at [207, 656] on div at bounding box center [390, 541] width 600 height 288
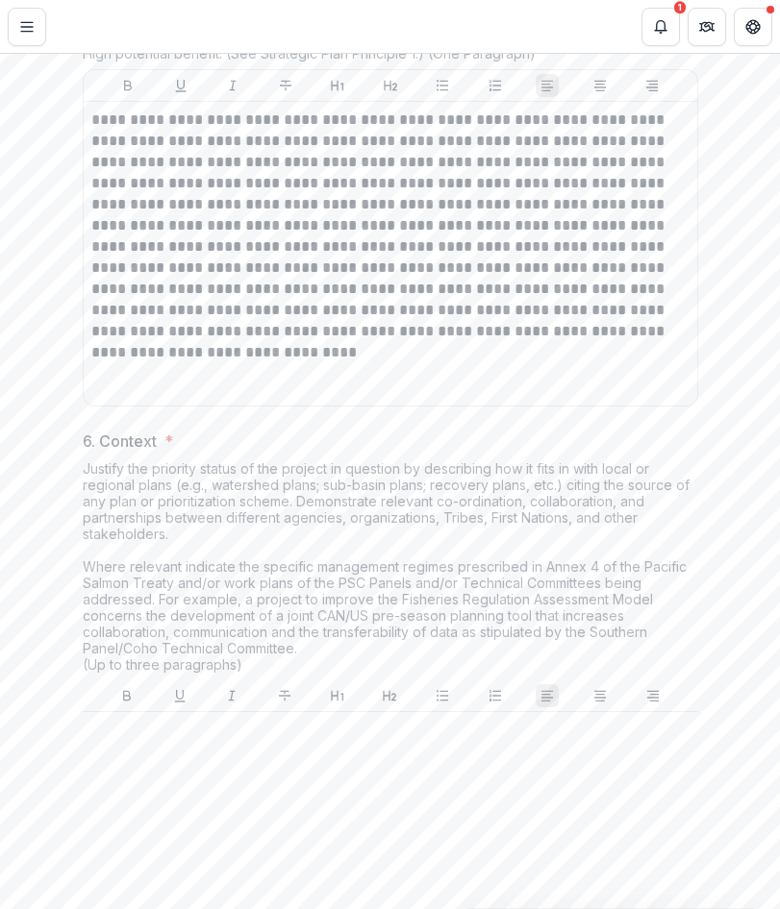
scroll to position [3462, 0]
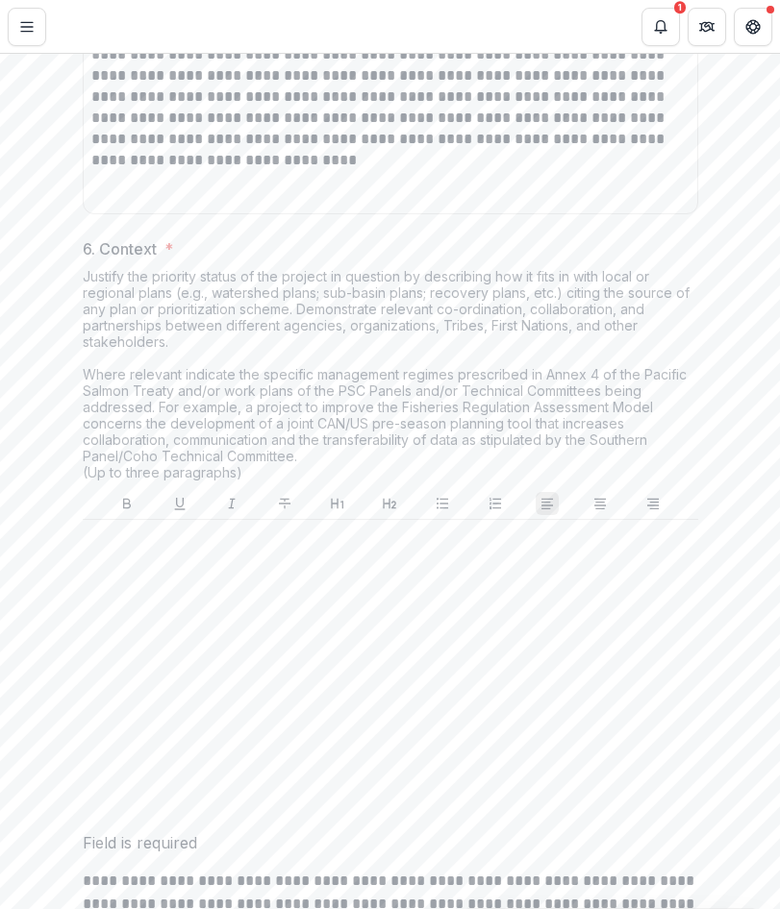
click at [149, 724] on div at bounding box center [390, 672] width 600 height 288
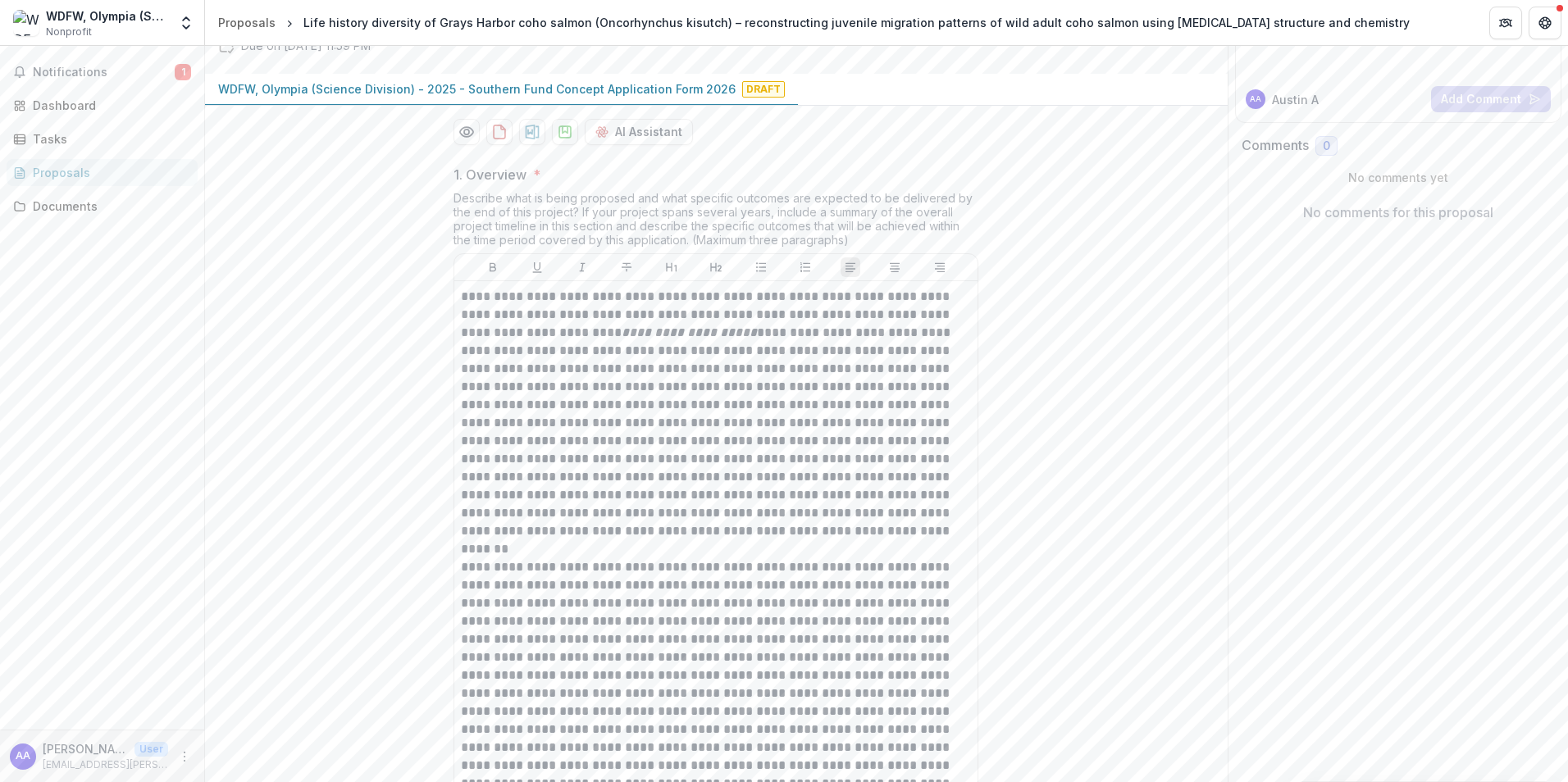
scroll to position [163, 0]
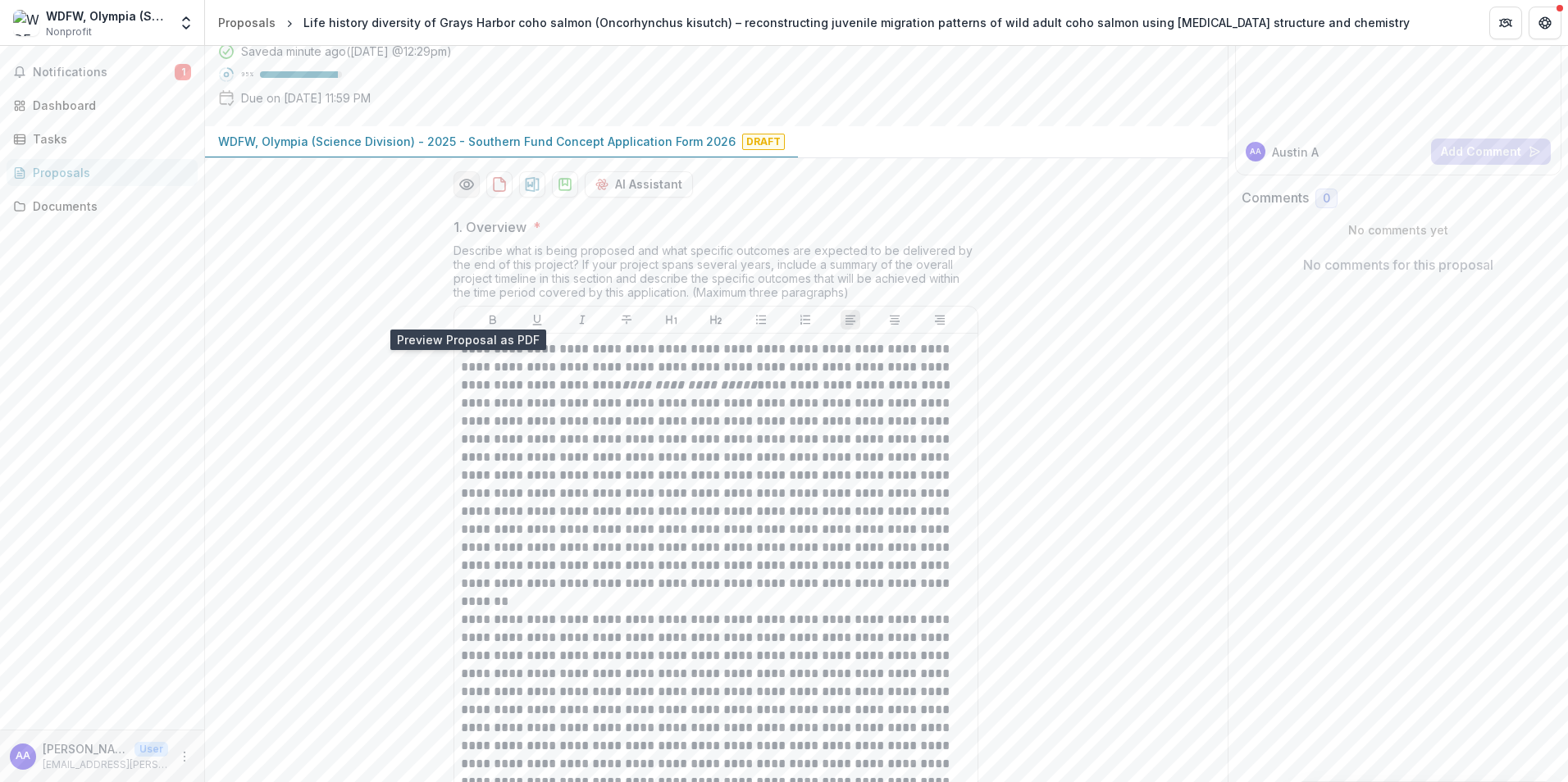
click at [470, 193] on icon "Preview fdd41c3e-3772-4f5b-b60d-92c8007cee91-0.pdf" at bounding box center [466, 184] width 16 height 16
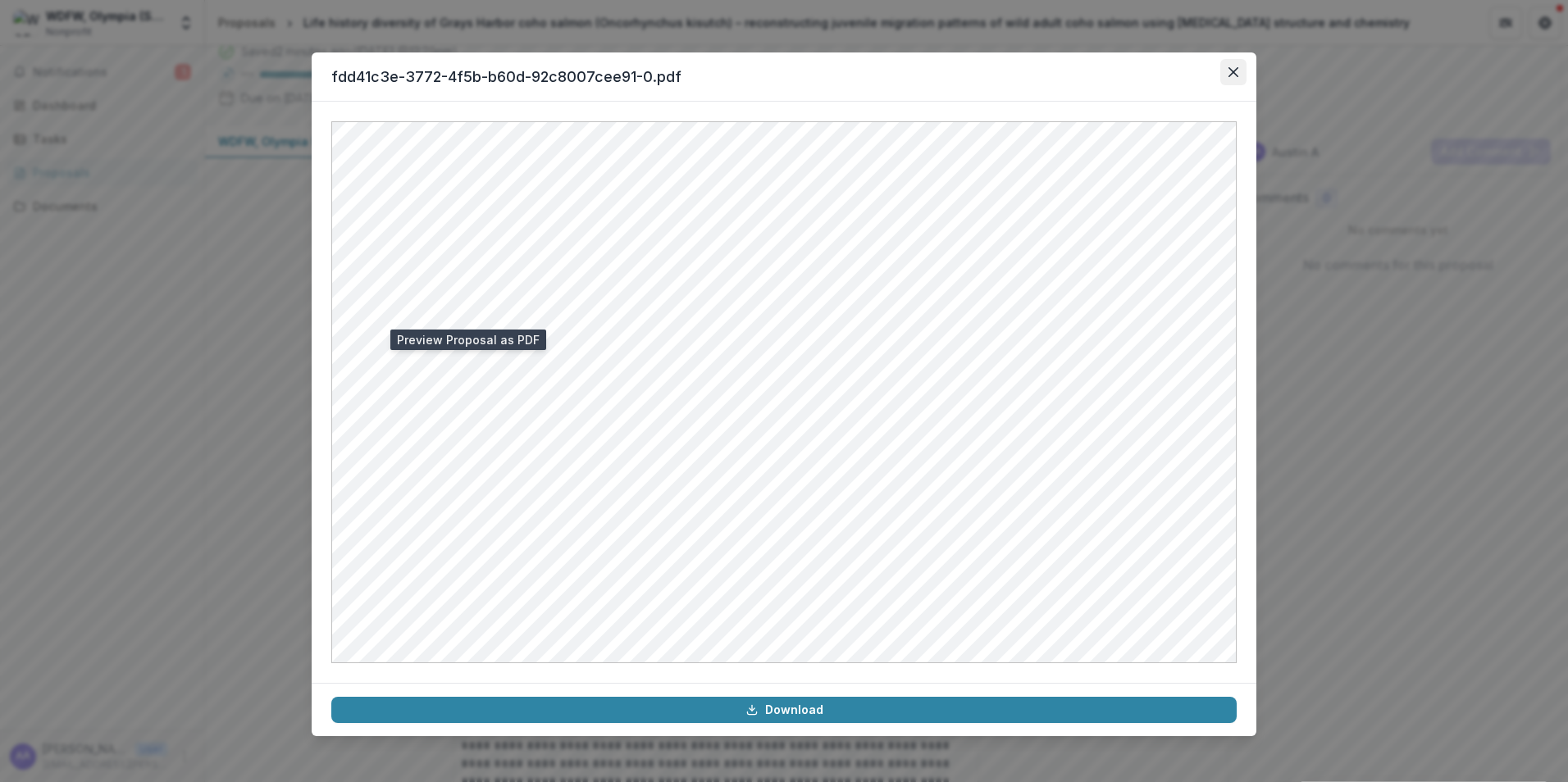
click at [1231, 71] on icon "Close" at bounding box center [1234, 72] width 10 height 10
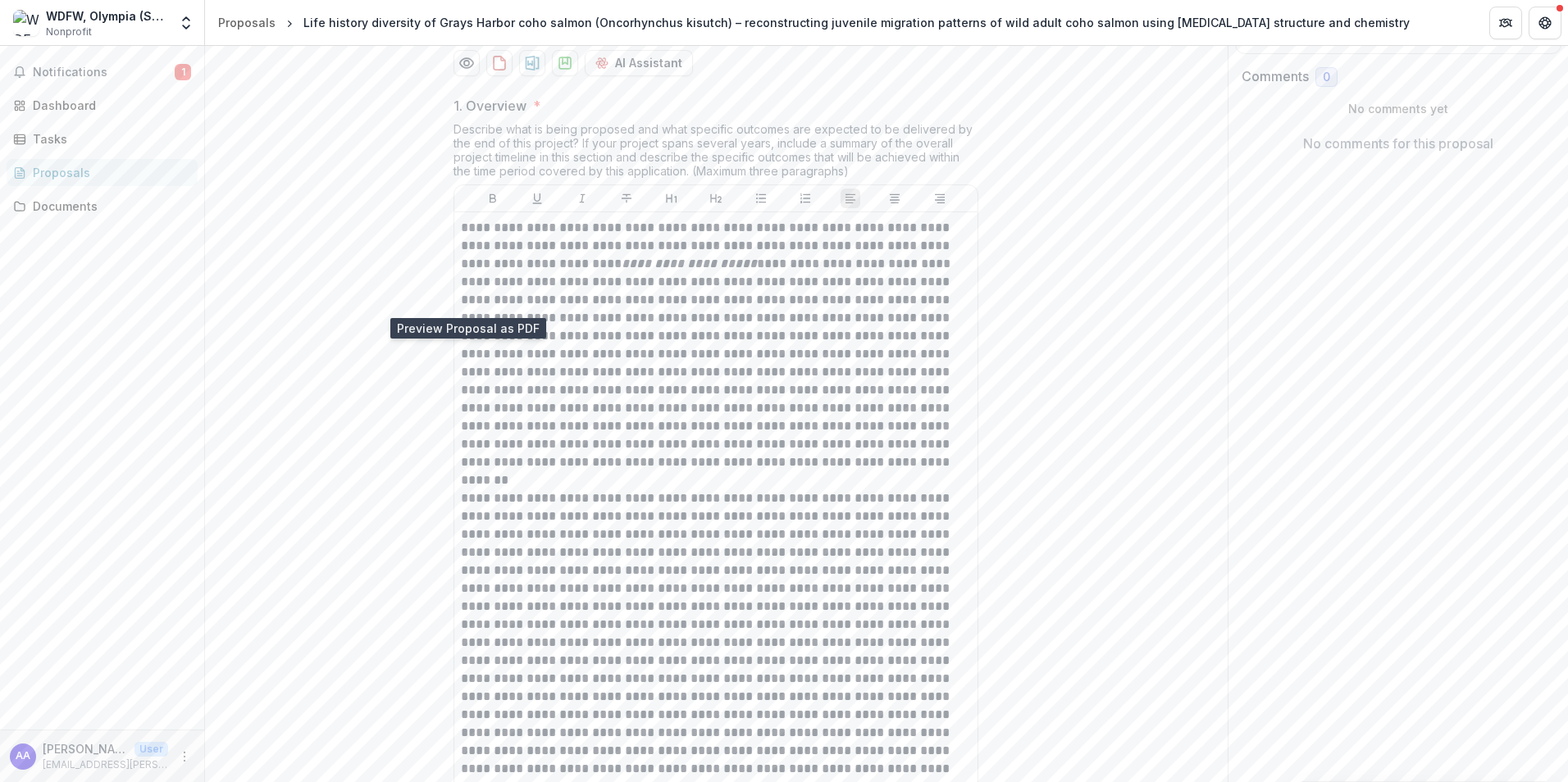
scroll to position [410, 0]
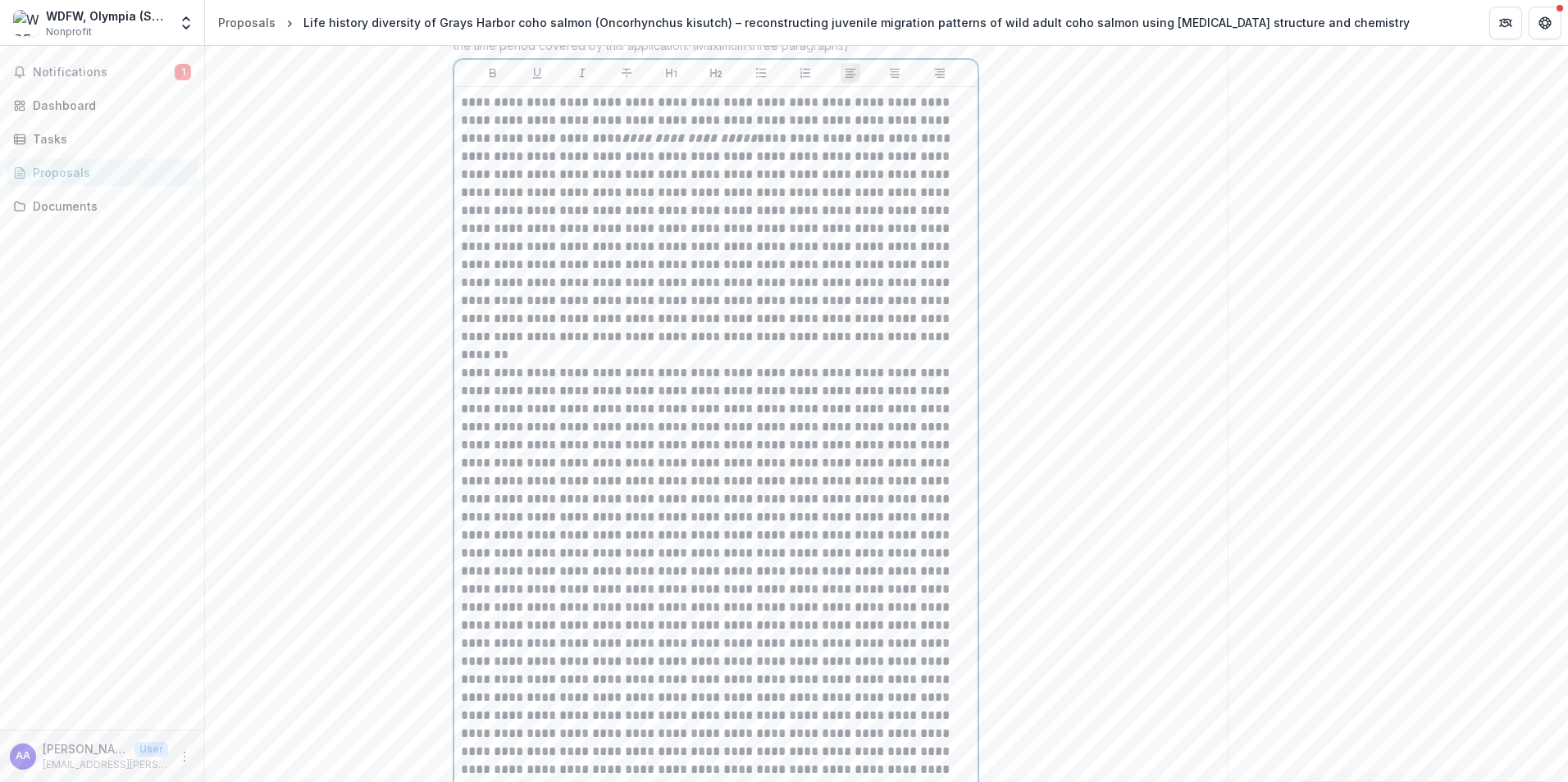
click at [889, 346] on p "**********" at bounding box center [716, 220] width 510 height 252
click at [813, 346] on p "**********" at bounding box center [716, 220] width 510 height 252
click at [814, 346] on p "**********" at bounding box center [716, 220] width 510 height 252
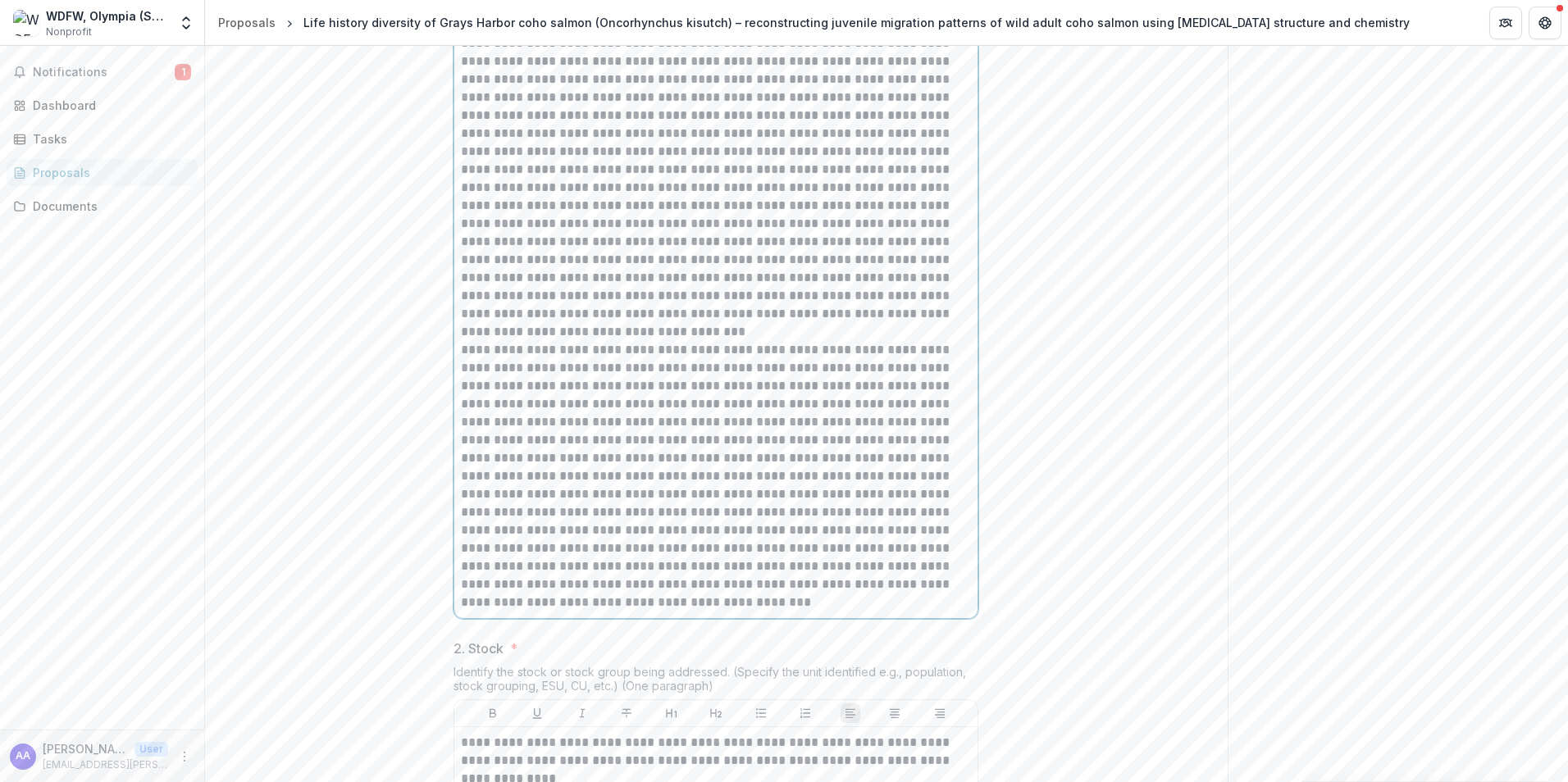
scroll to position [984, 0]
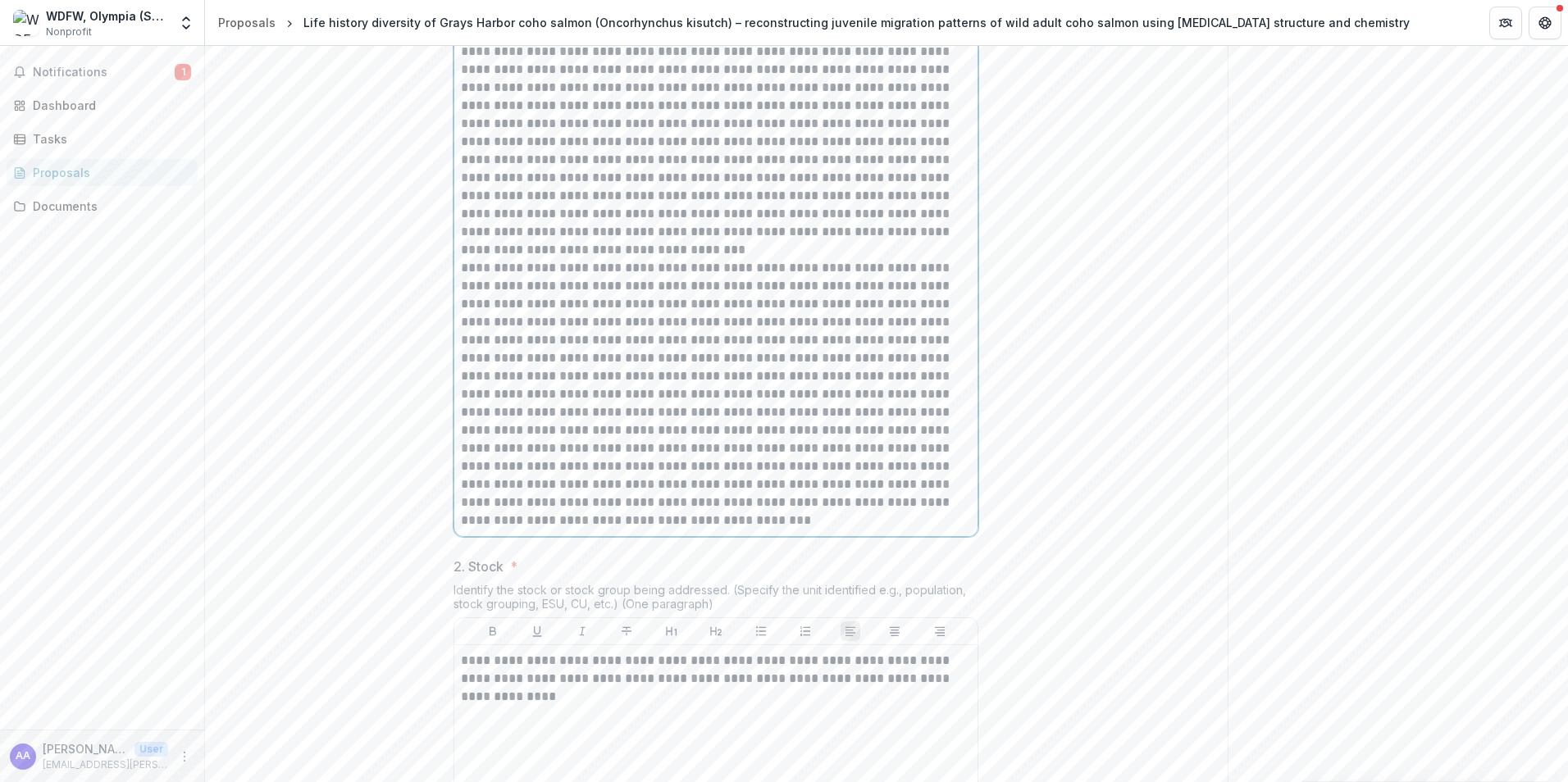
click at [534, 448] on p at bounding box center [716, 394] width 510 height 270
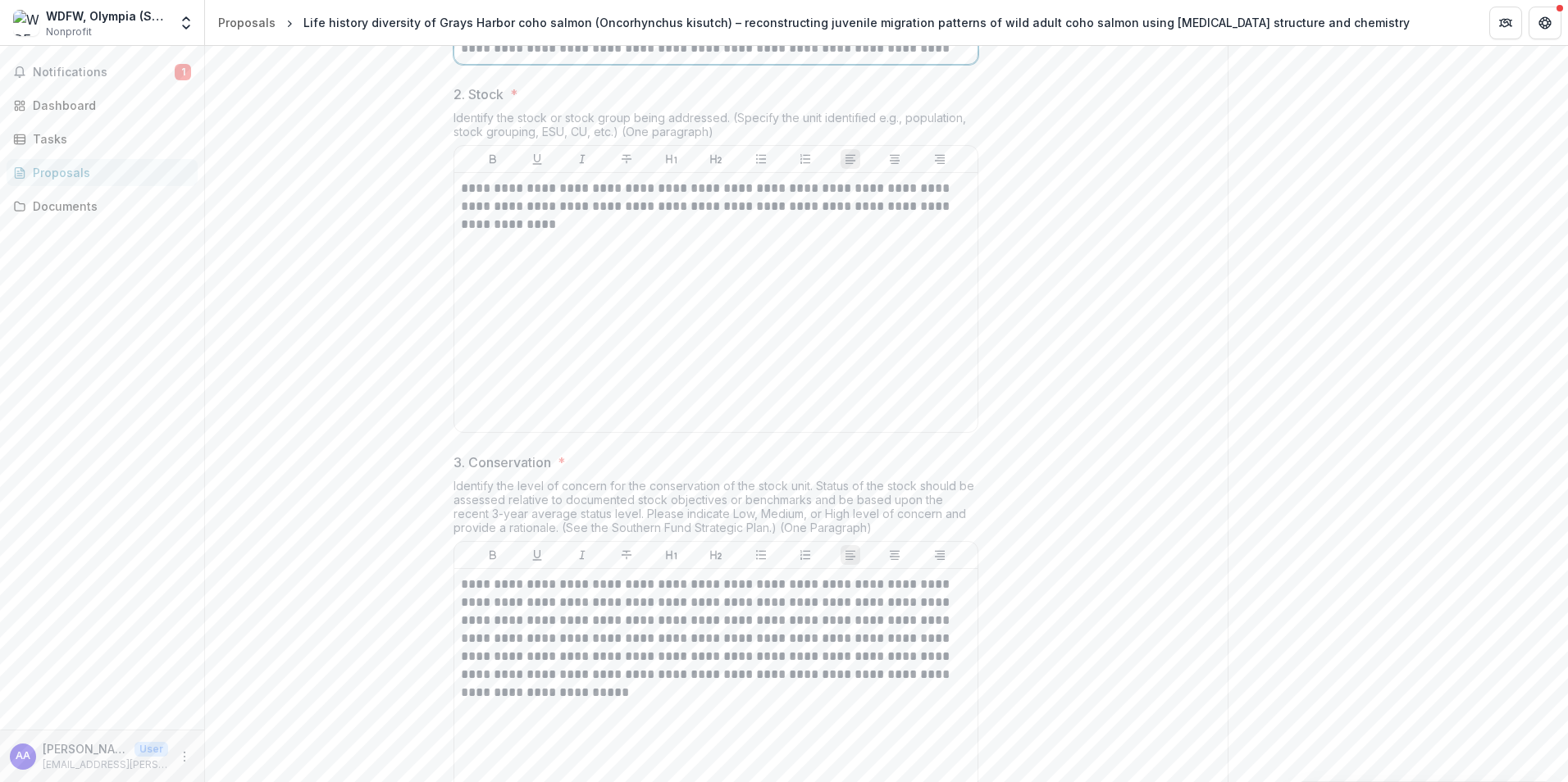
scroll to position [1393, 0]
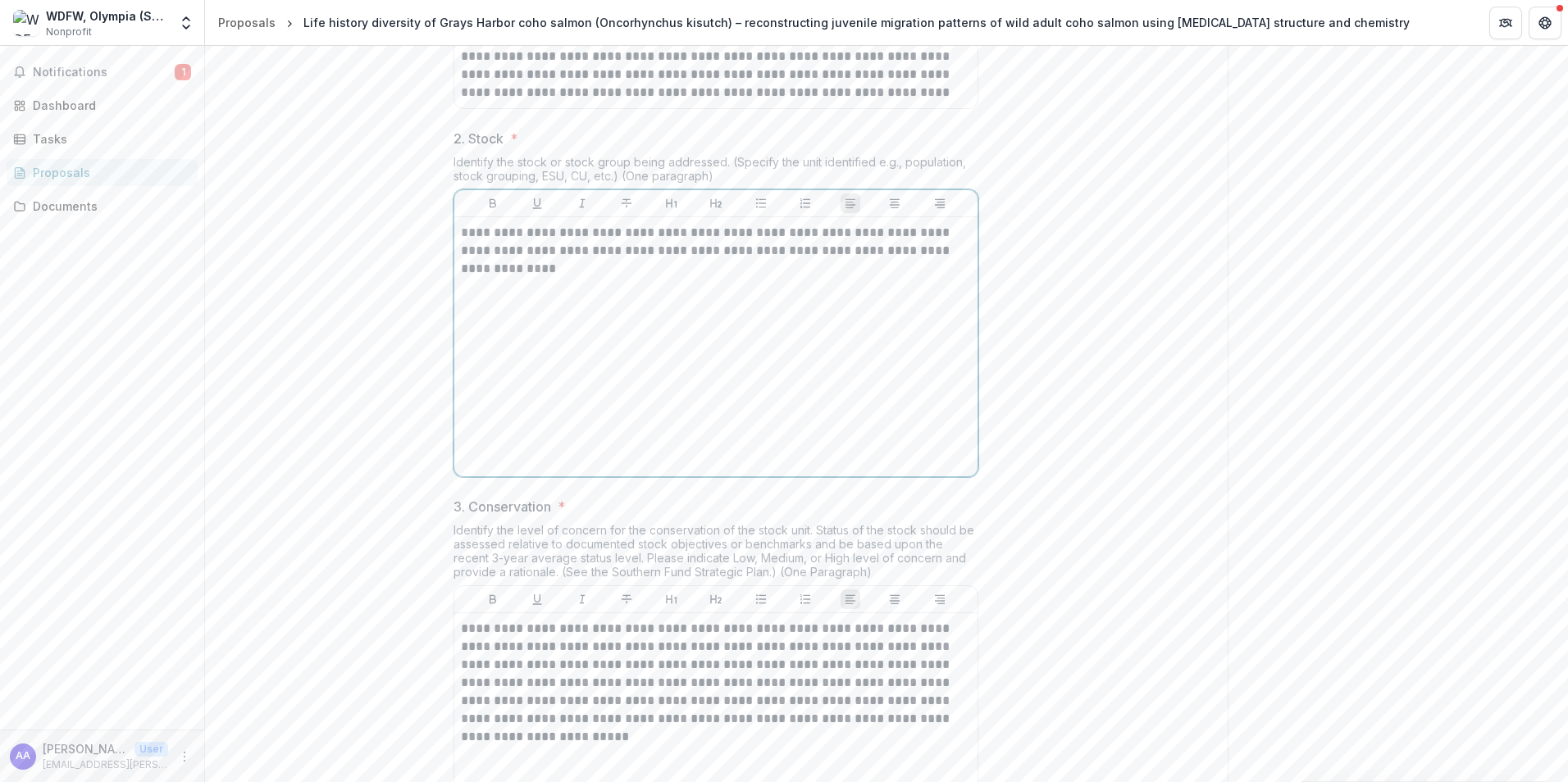
drag, startPoint x: 536, startPoint y: 391, endPoint x: 512, endPoint y: 390, distance: 24.0
click at [512, 278] on p "**********" at bounding box center [716, 250] width 510 height 54
click at [504, 278] on p "**********" at bounding box center [716, 250] width 510 height 54
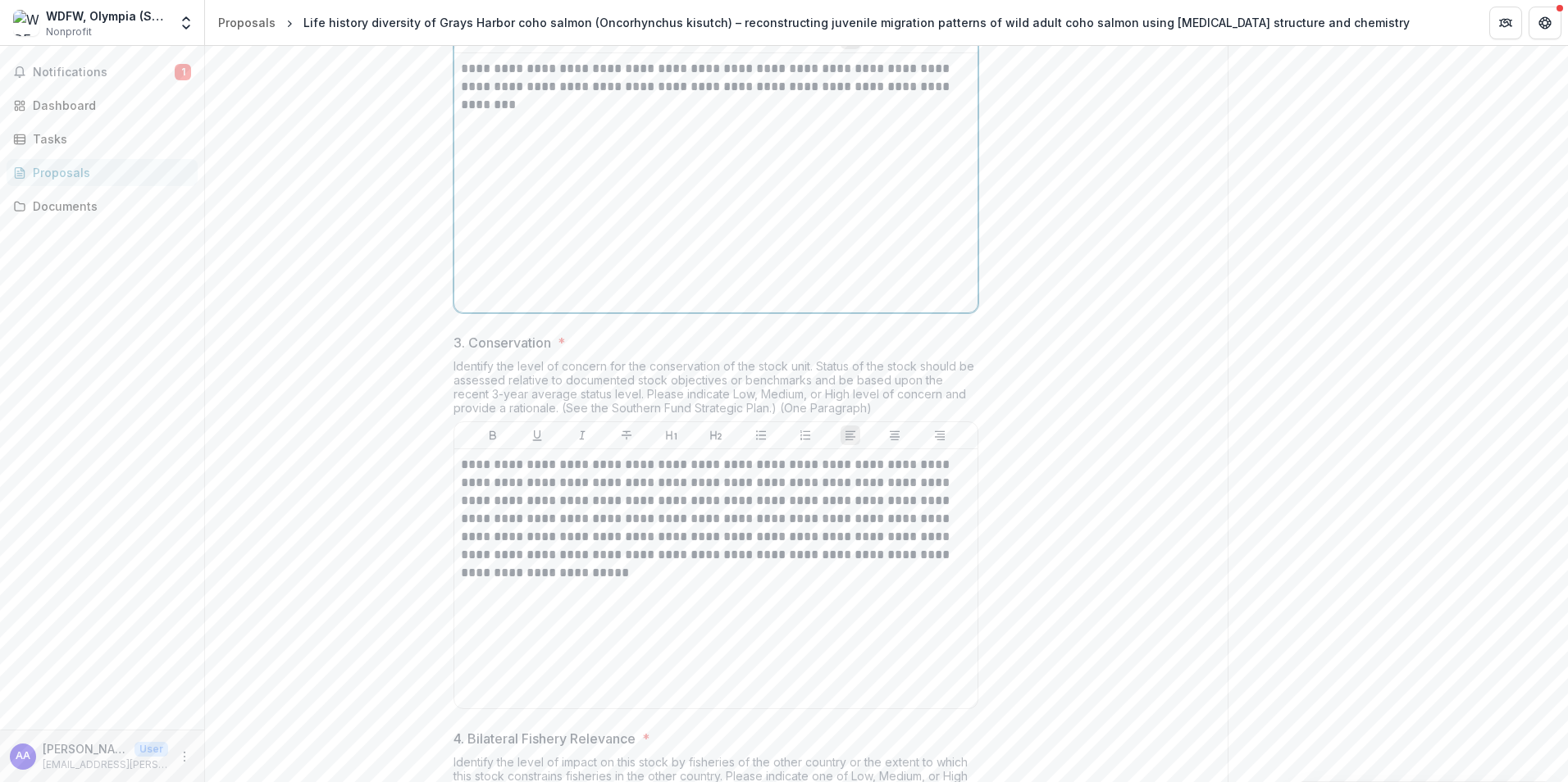
scroll to position [1640, 0]
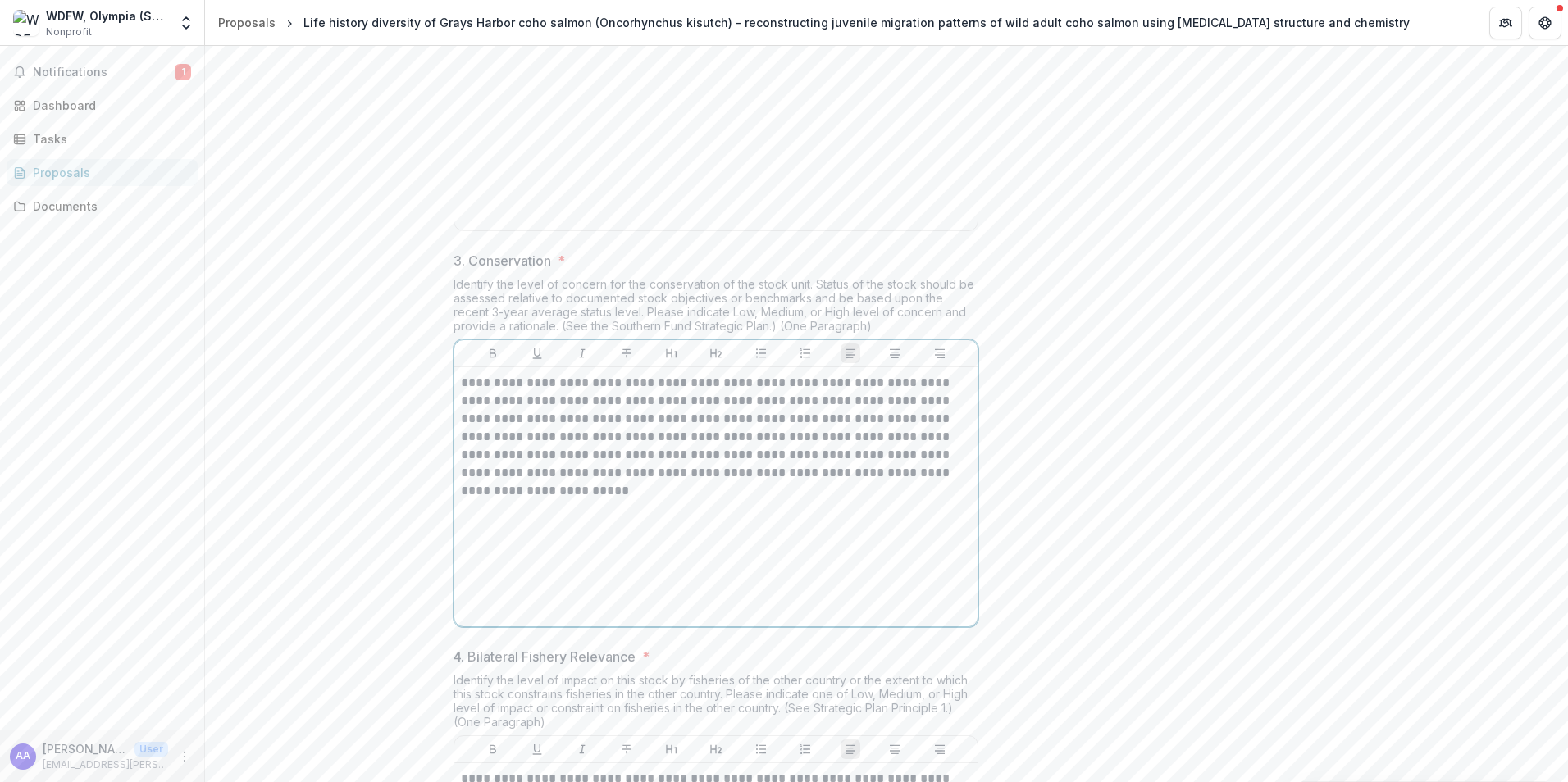
click at [601, 500] on p "**********" at bounding box center [716, 437] width 510 height 126
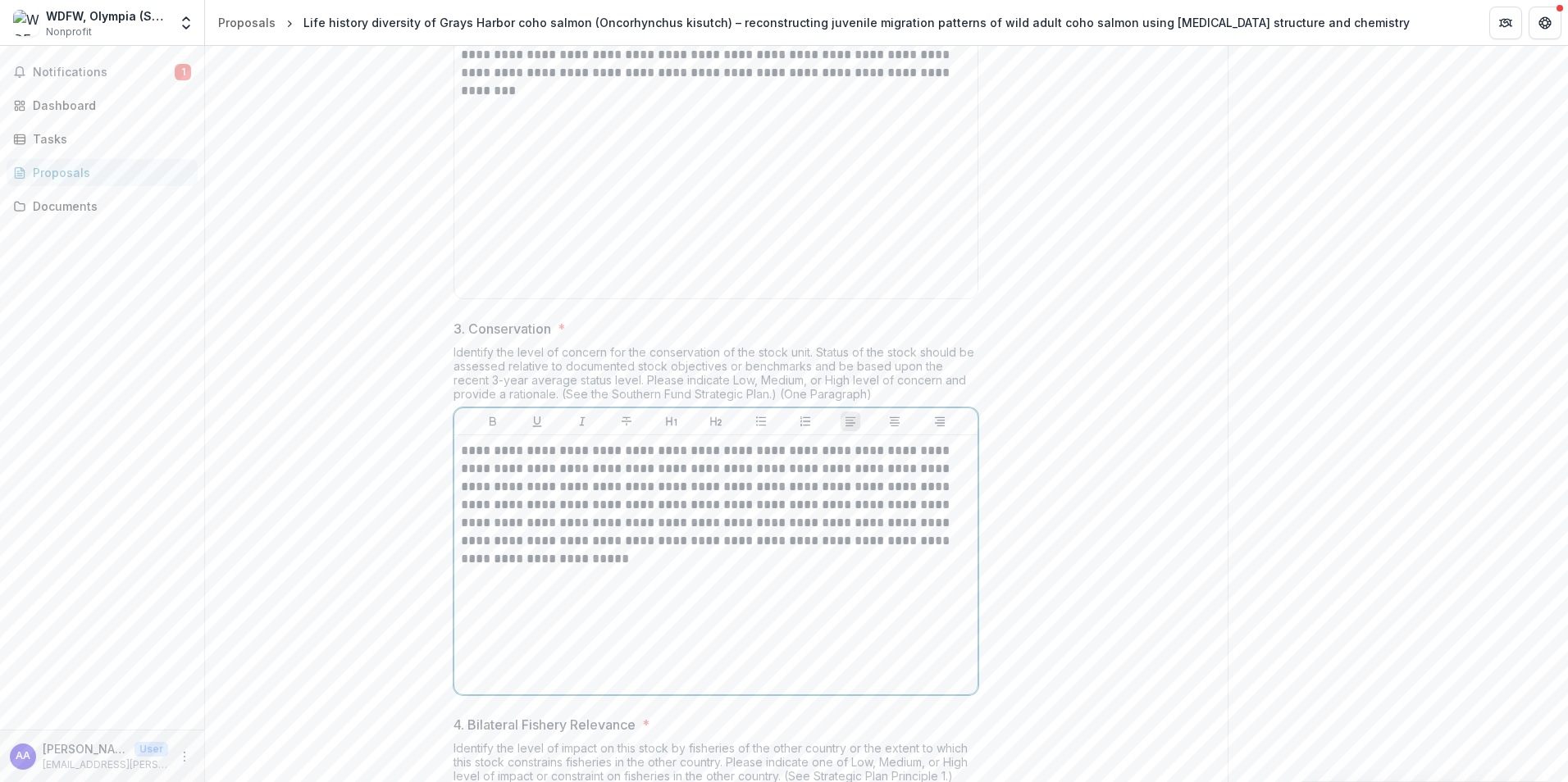
scroll to position [1558, 0]
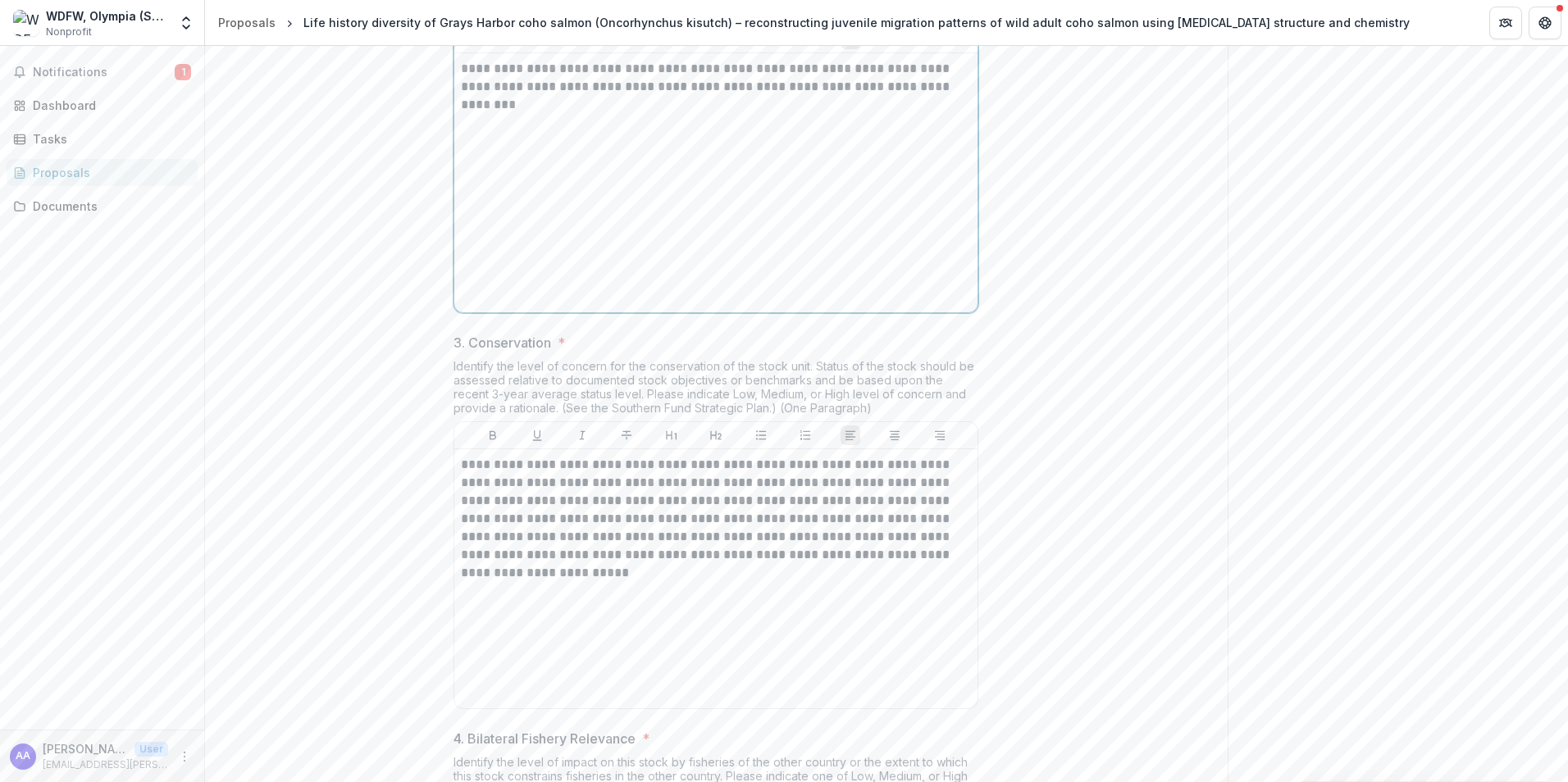
click at [496, 114] on p "**********" at bounding box center [716, 86] width 510 height 54
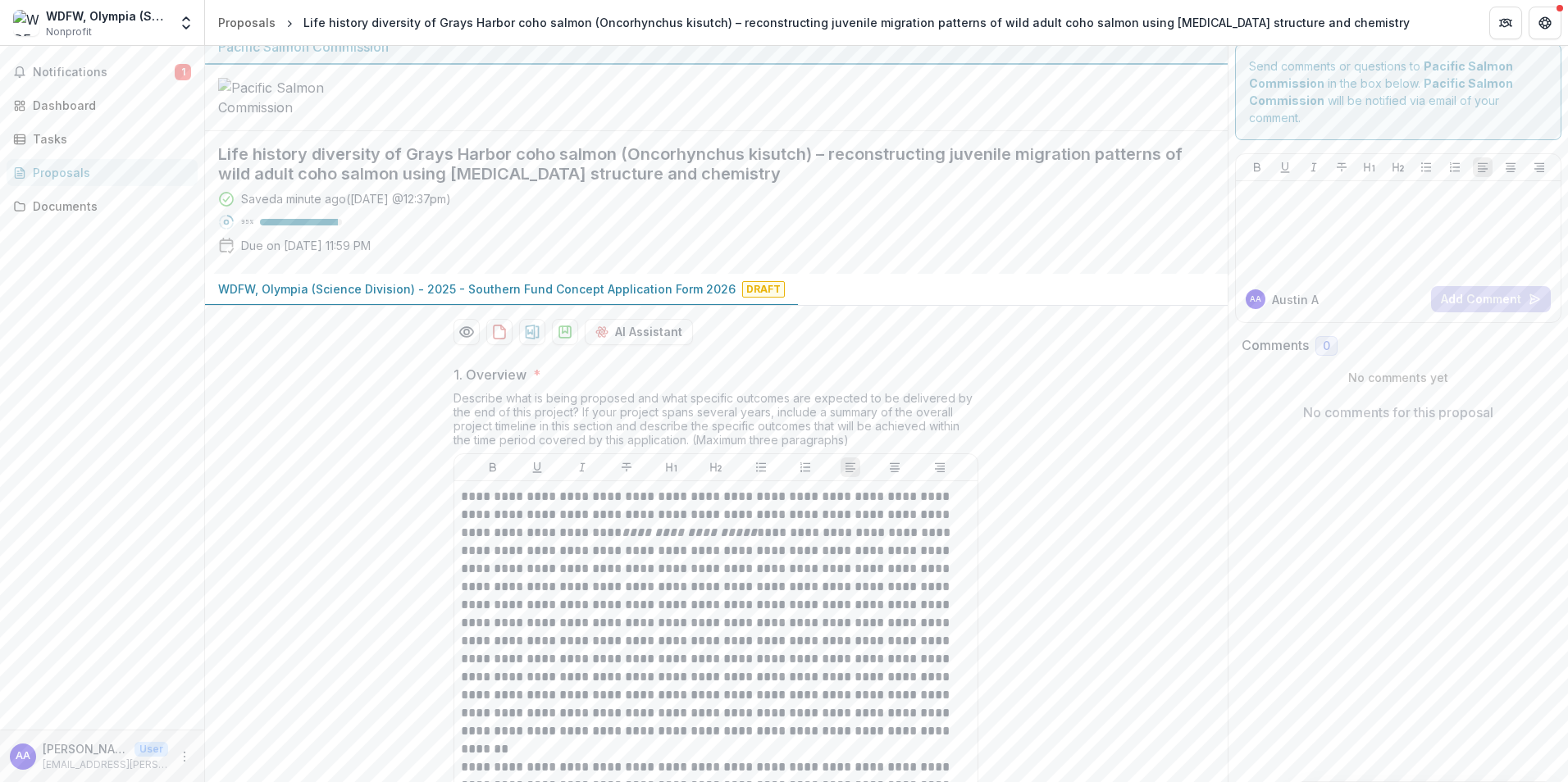
scroll to position [0, 0]
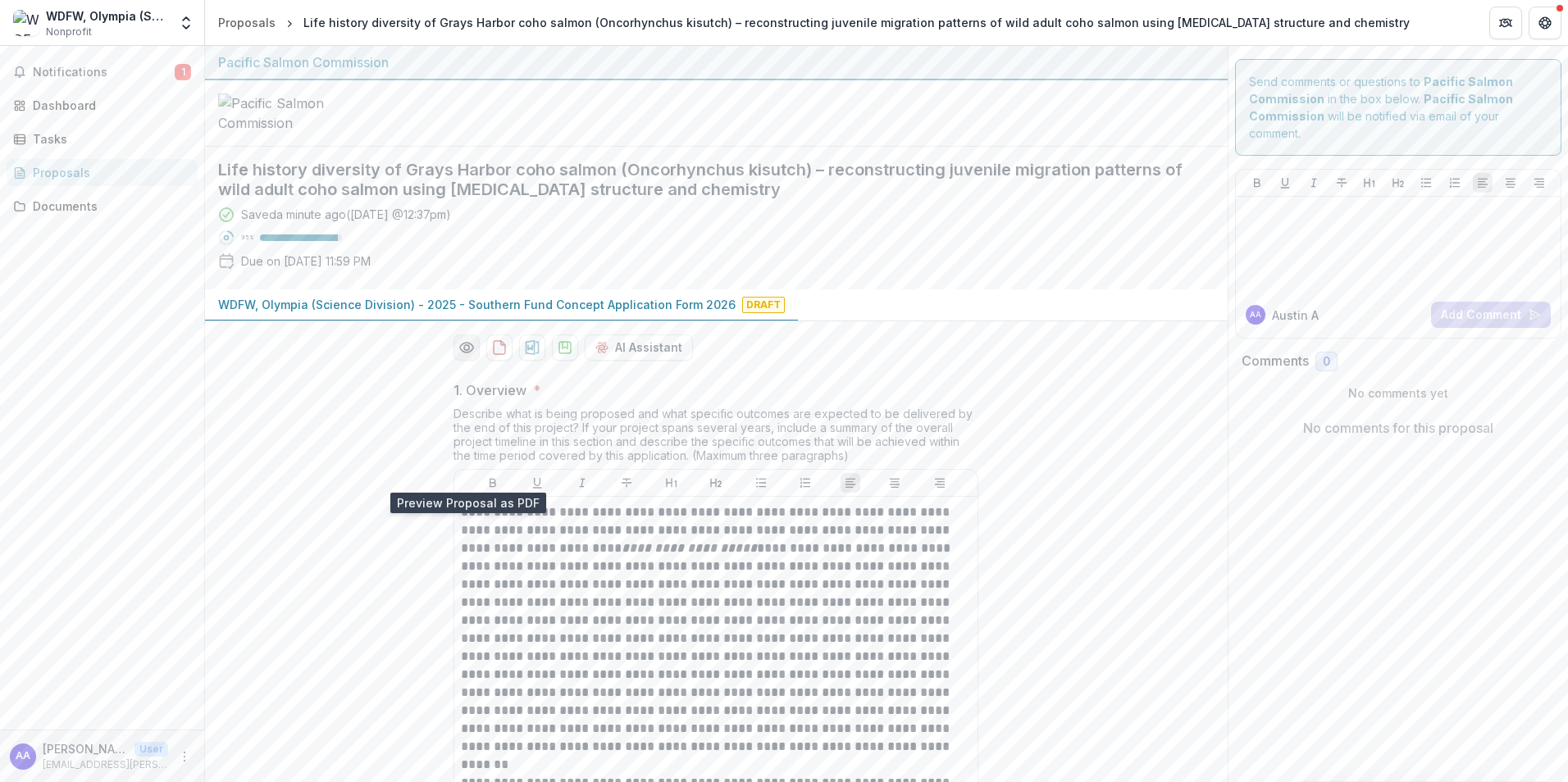
click at [459, 356] on icon "Preview fdd41c3e-3772-4f5b-b60d-92c8007cee91-0.pdf" at bounding box center [466, 347] width 16 height 16
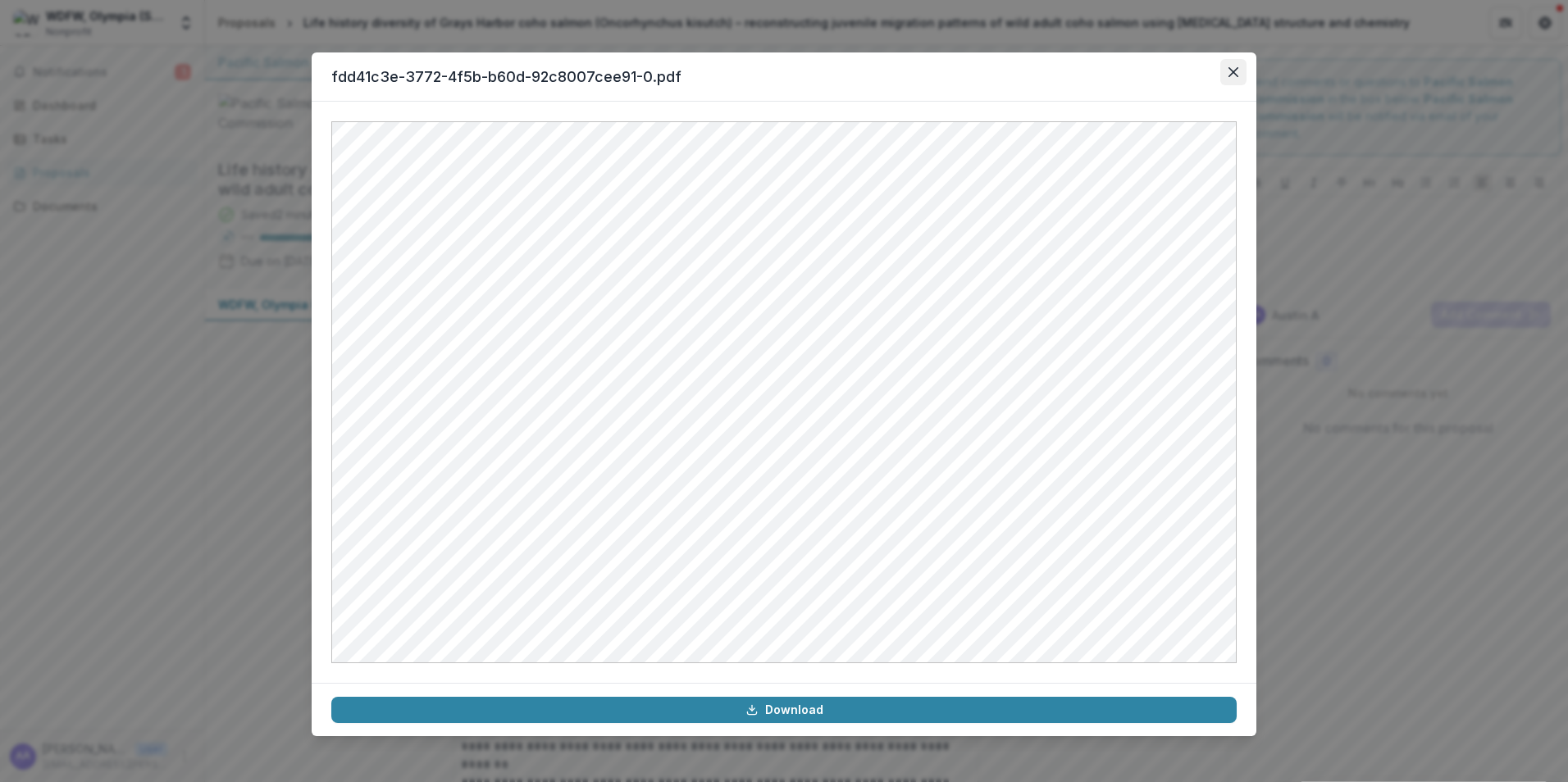
click at [1224, 71] on button "Close" at bounding box center [1234, 72] width 26 height 26
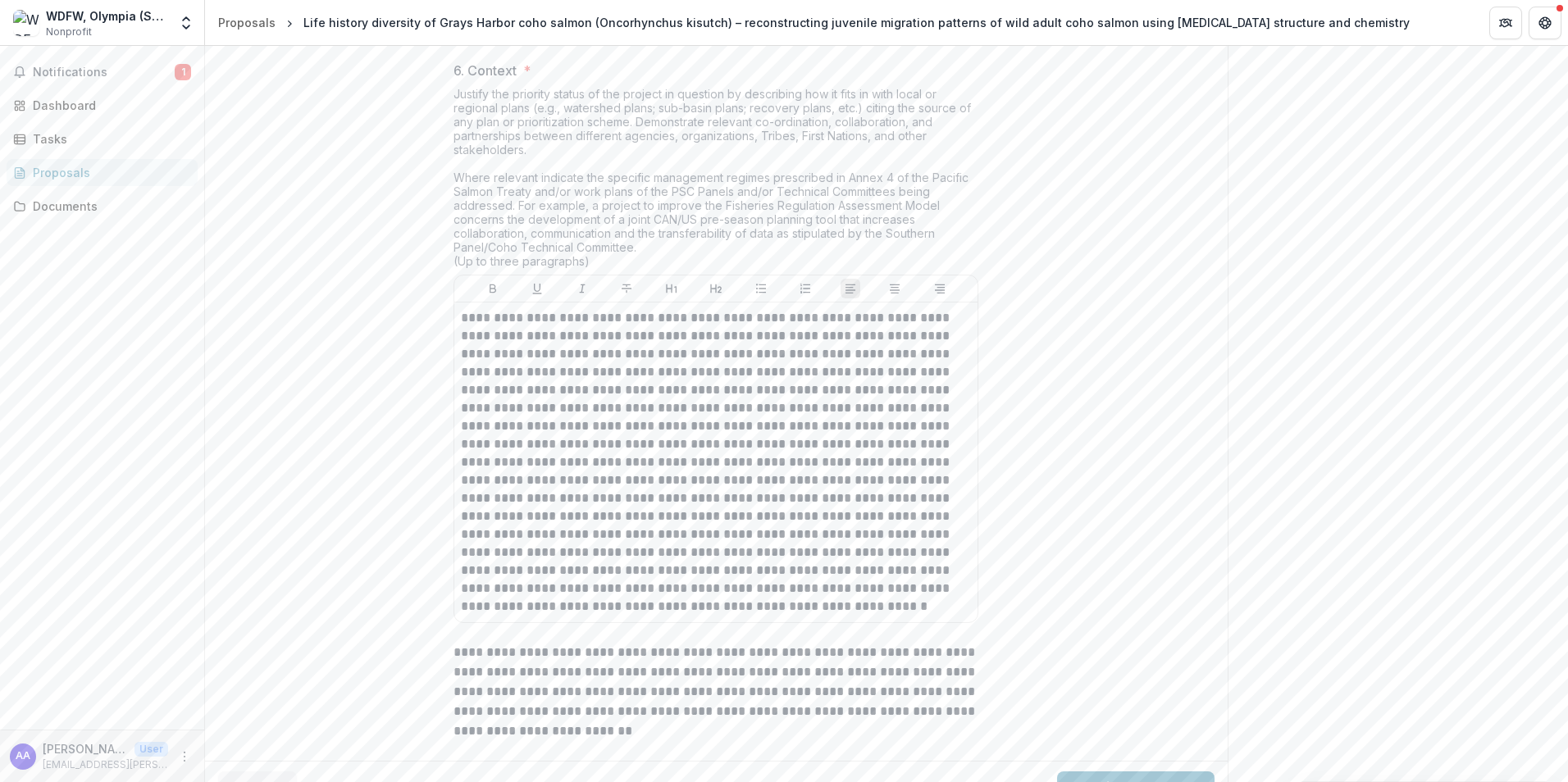
scroll to position [3161, 0]
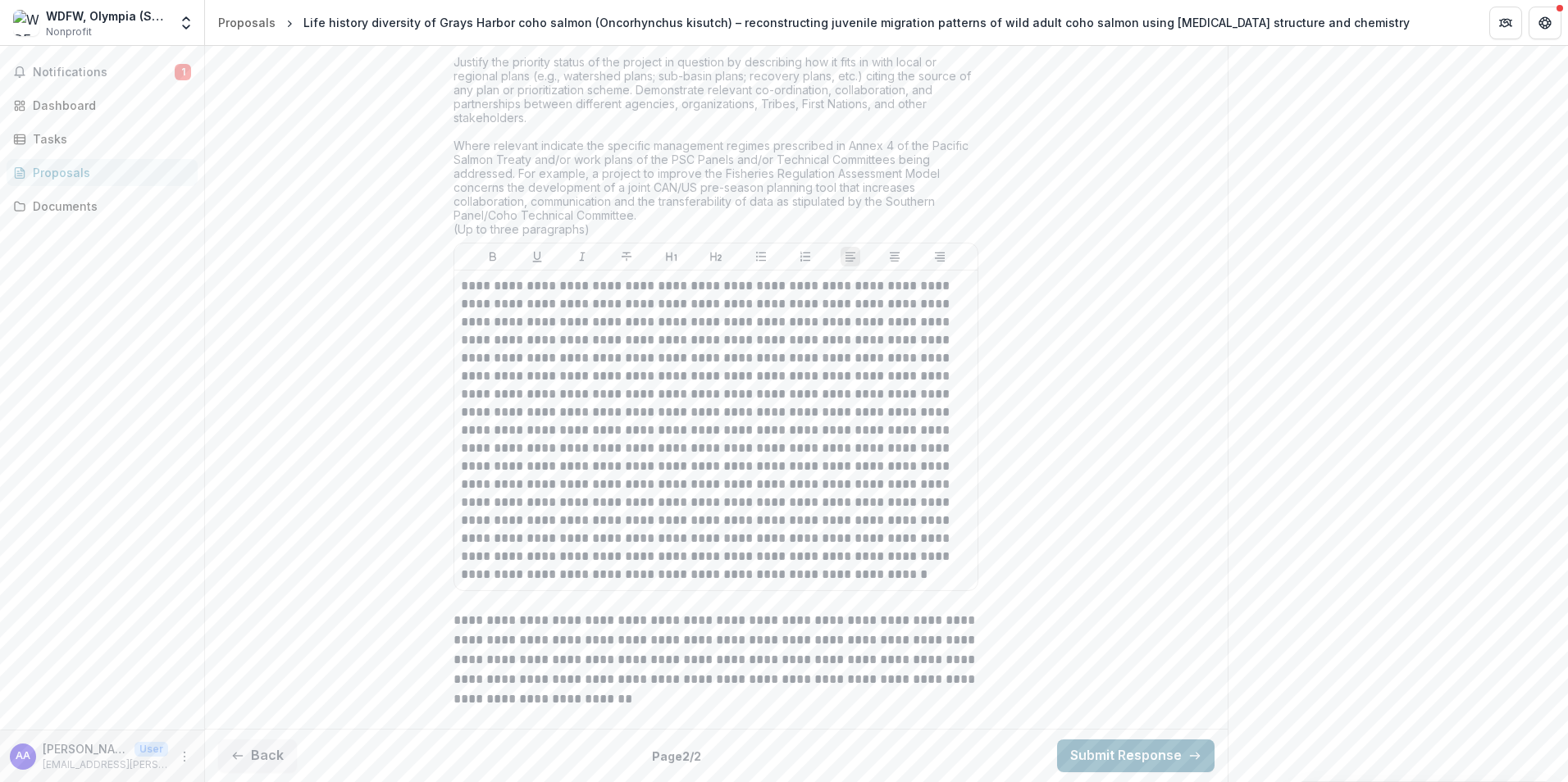
click at [1133, 757] on button "Submit Response" at bounding box center [1135, 756] width 158 height 32
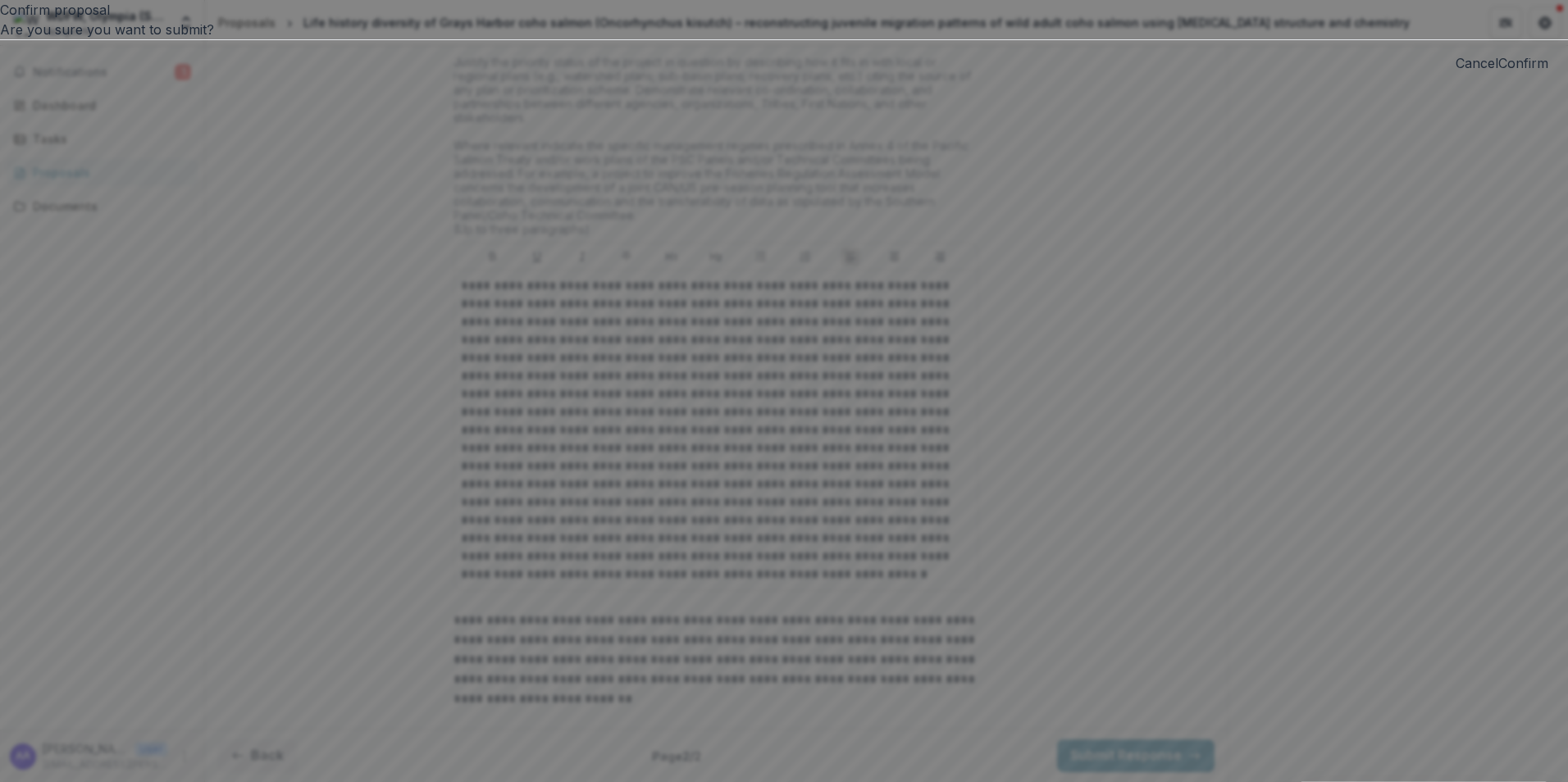
click at [1498, 73] on button "Confirm" at bounding box center [1523, 62] width 50 height 20
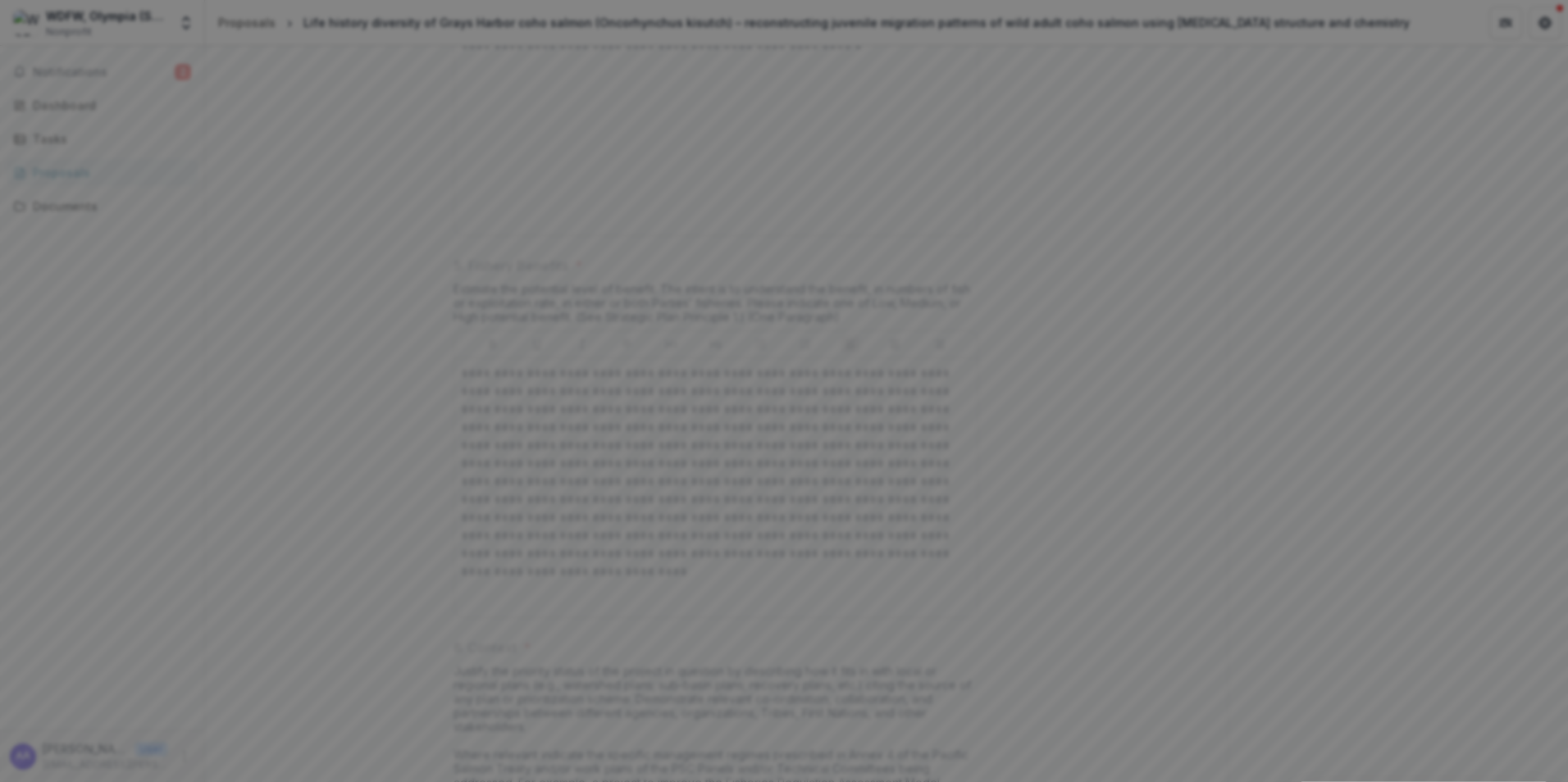
scroll to position [0, 0]
click at [1532, 32] on button "Close" at bounding box center [1545, 20] width 26 height 26
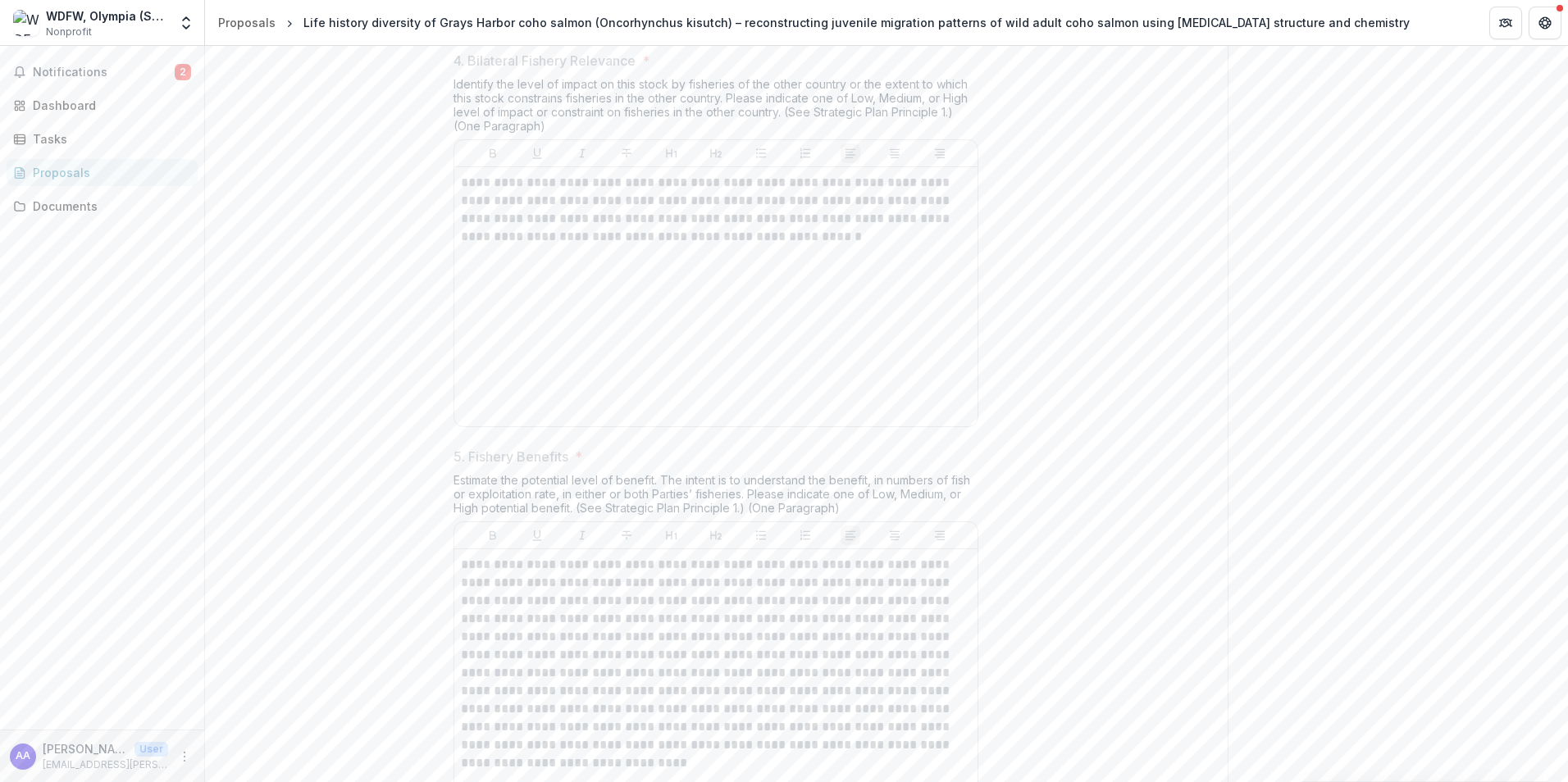
scroll to position [2722, 0]
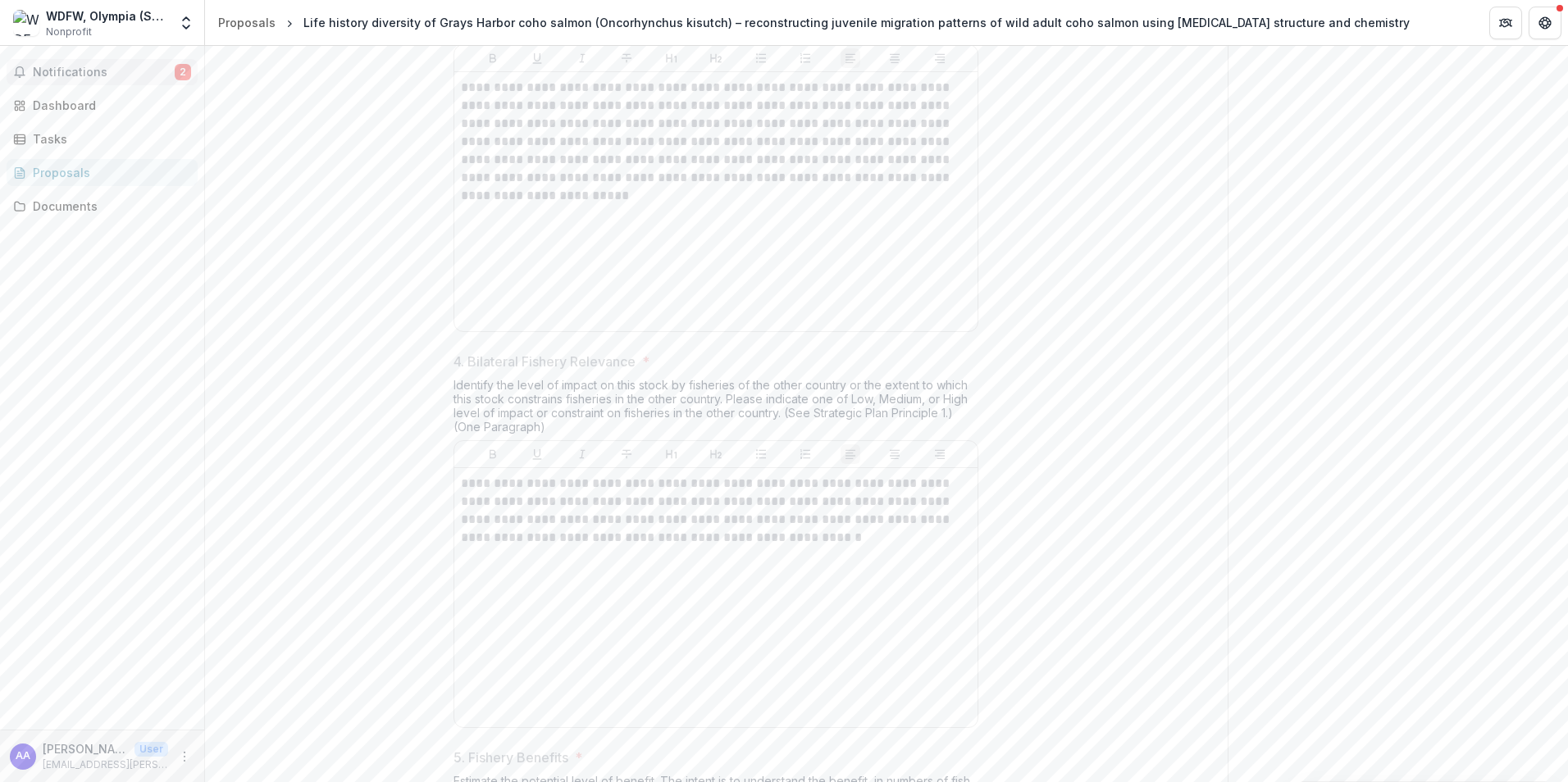
click at [62, 67] on span "Notifications" at bounding box center [103, 72] width 142 height 14
click at [78, 101] on div "Dashboard" at bounding box center [108, 105] width 152 height 17
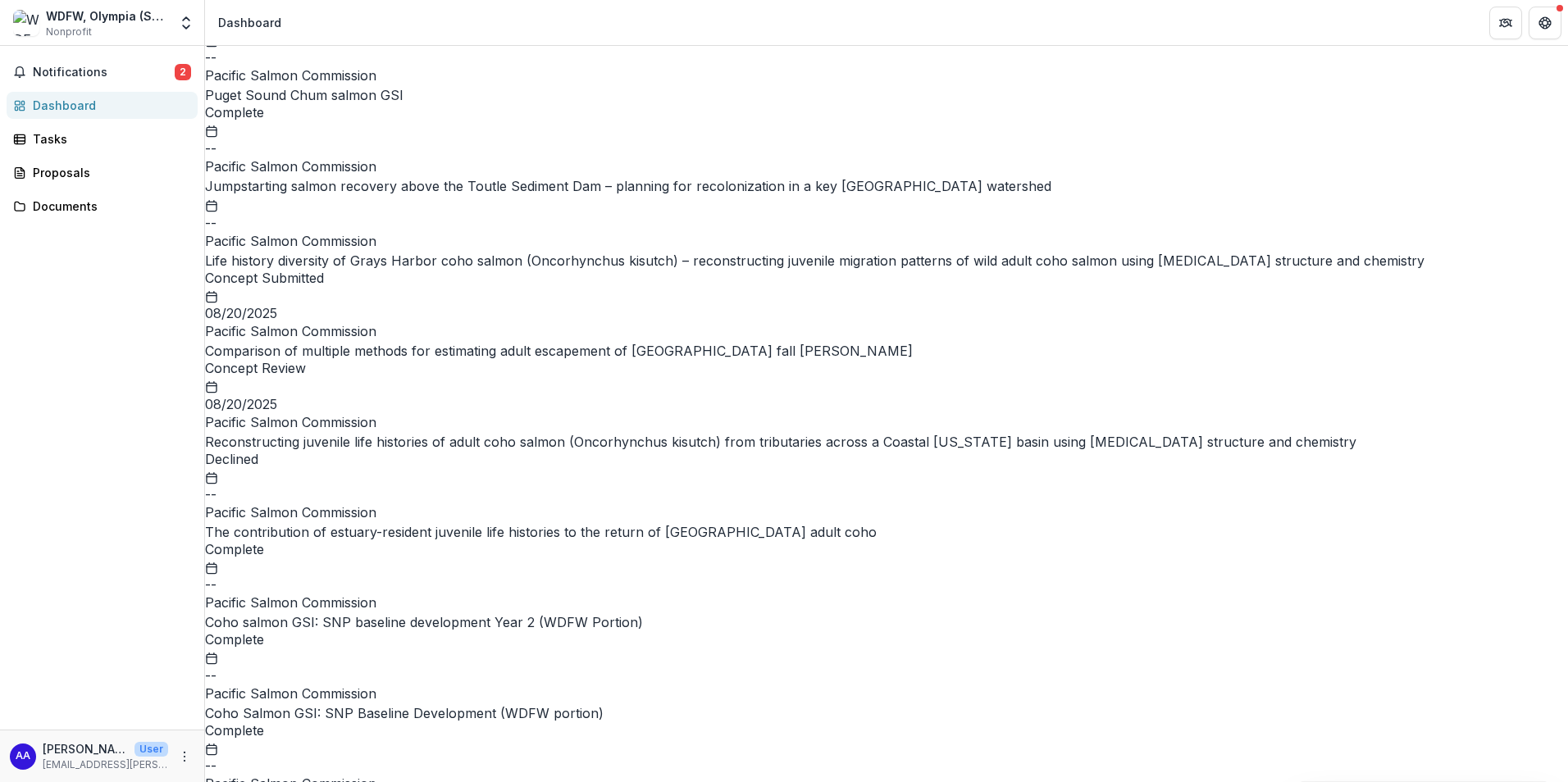
scroll to position [342, 0]
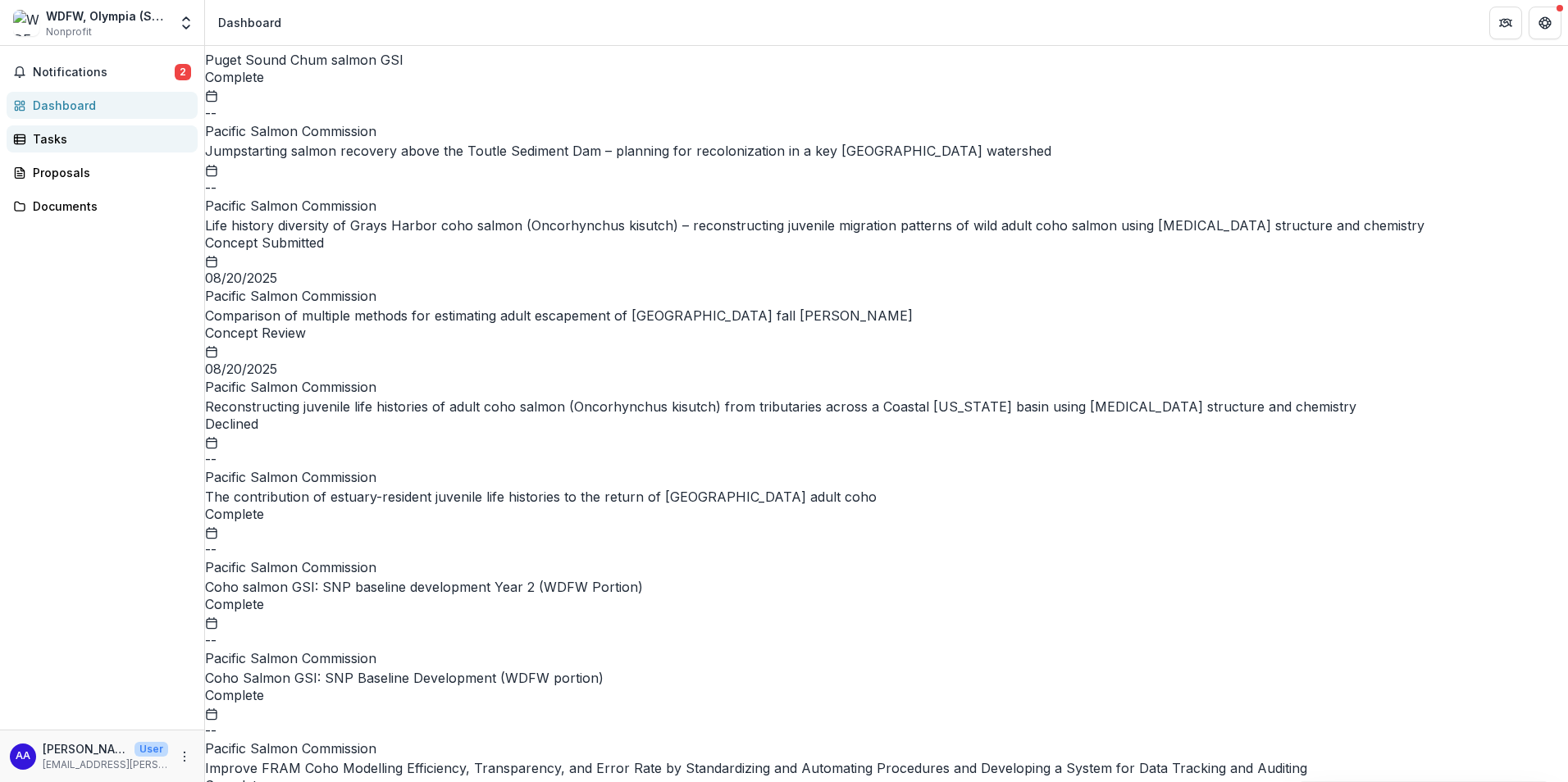
click at [53, 144] on div "Tasks" at bounding box center [108, 139] width 152 height 17
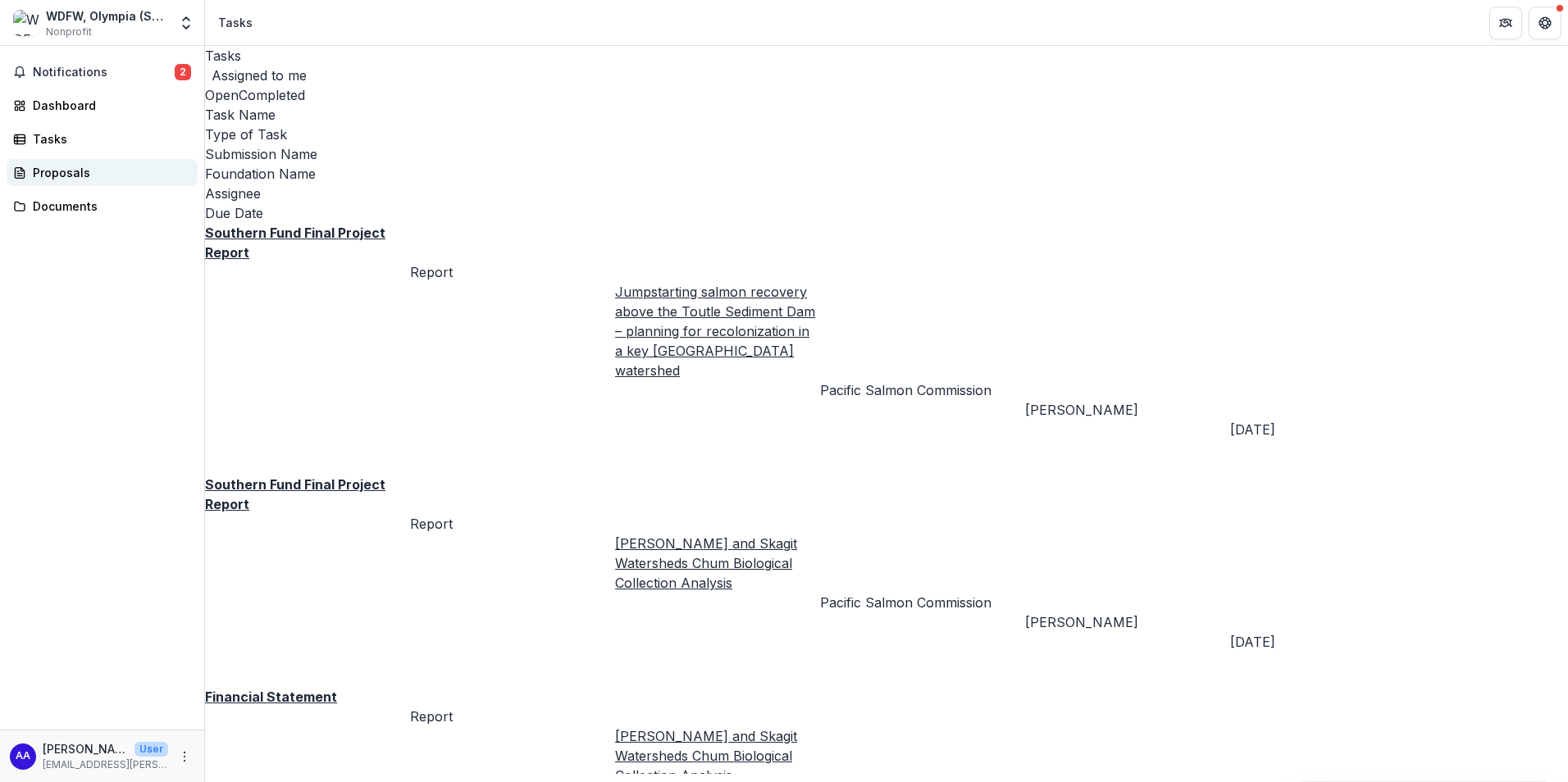
click at [63, 177] on div "Proposals" at bounding box center [108, 172] width 152 height 17
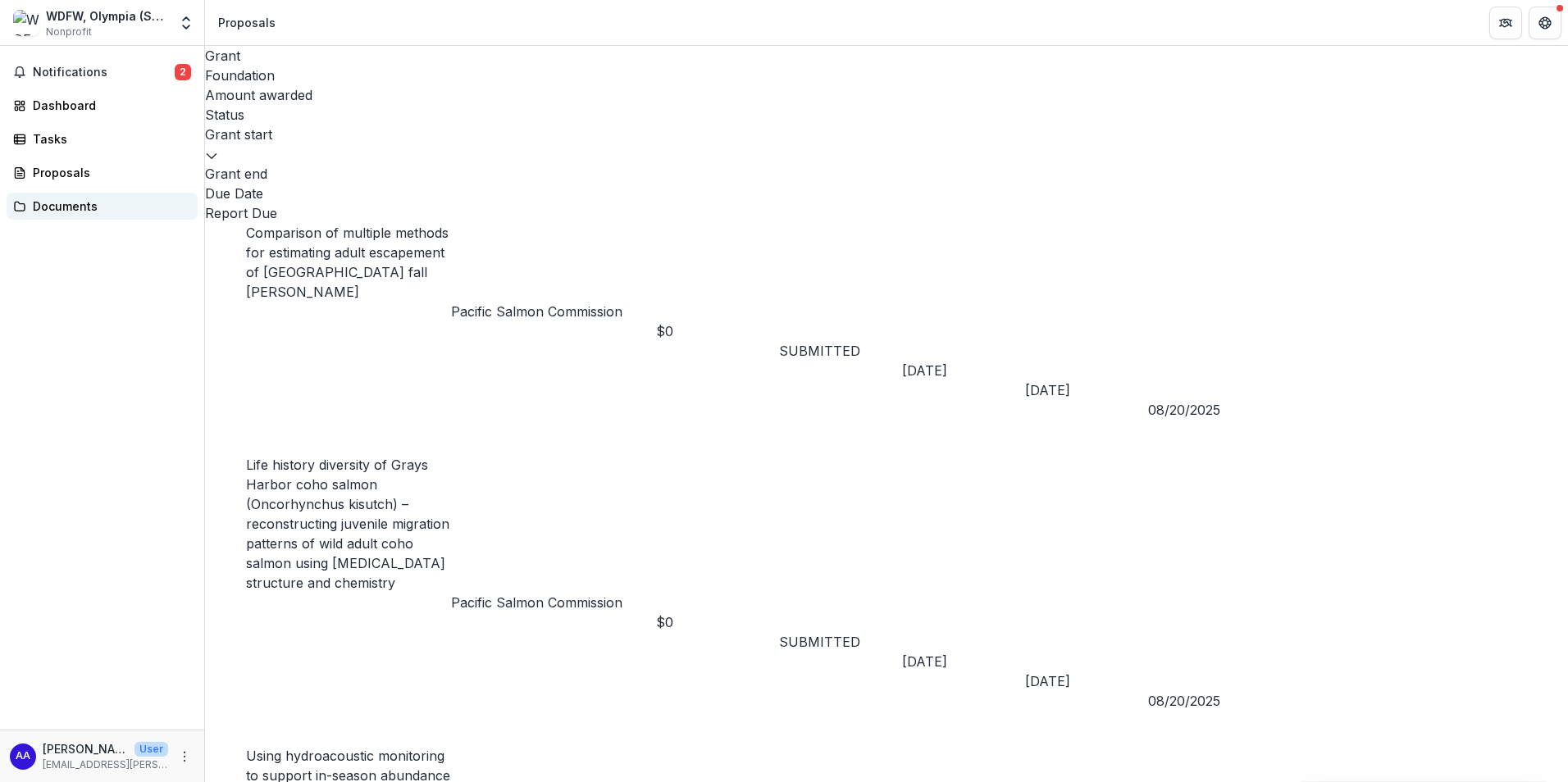
click at [47, 214] on div "Documents" at bounding box center [108, 206] width 152 height 17
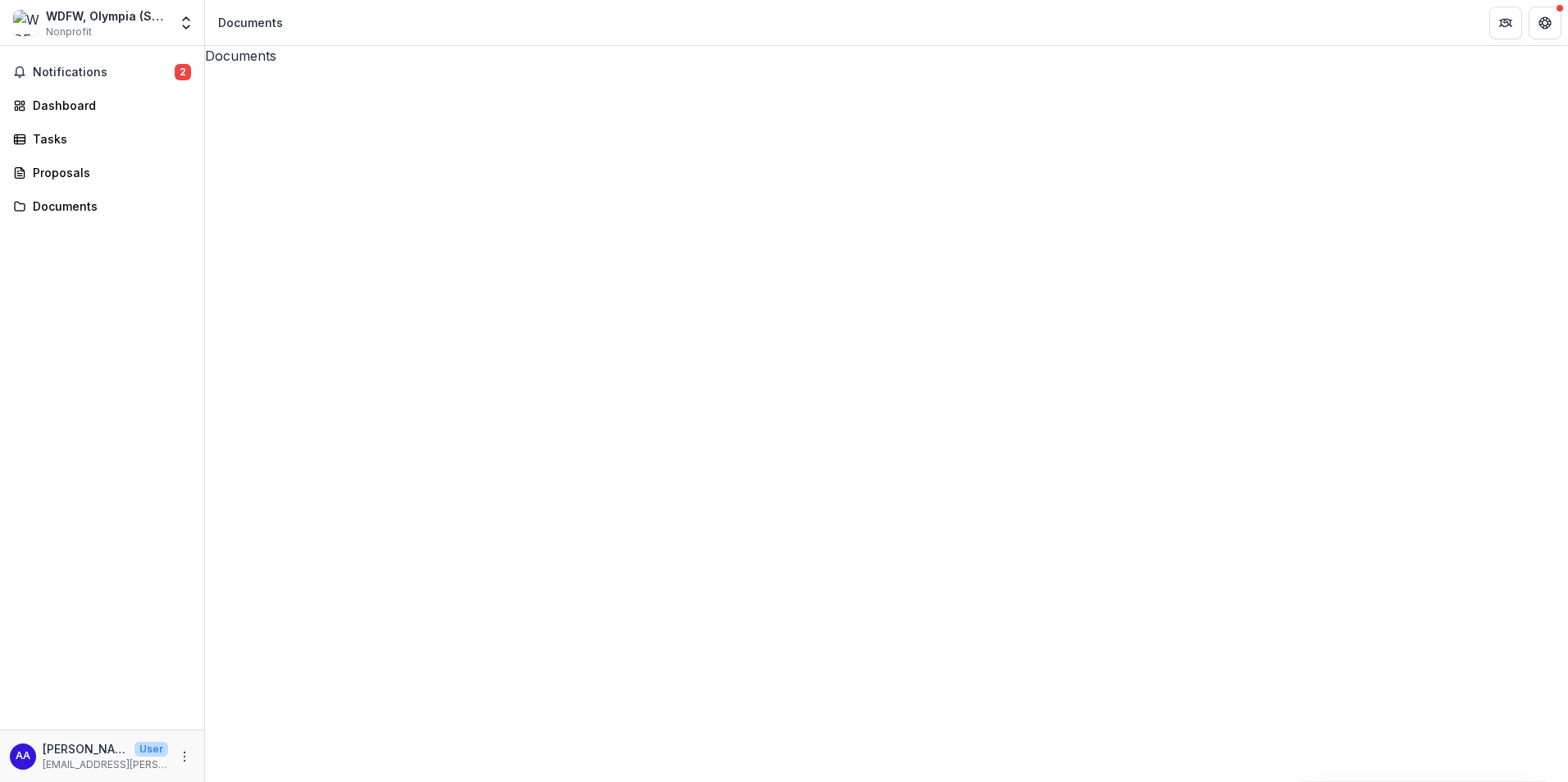
click at [83, 60] on button "Notifications 2" at bounding box center [102, 72] width 191 height 26
click at [183, 25] on icon "Open entity switcher" at bounding box center [186, 22] width 16 height 16
click at [72, 68] on link "Team Settings" at bounding box center [102, 64] width 197 height 27
